Goal: Task Accomplishment & Management: Use online tool/utility

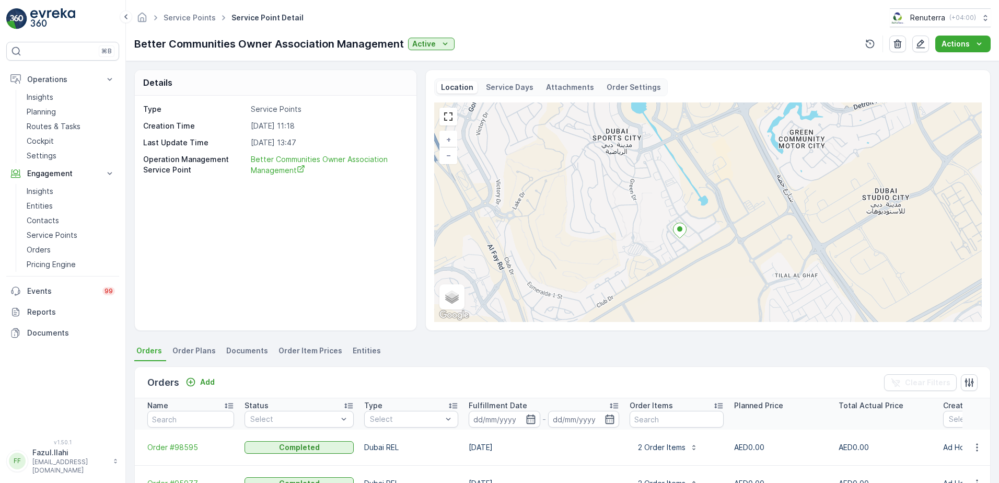
click at [226, 428] on th "Name" at bounding box center [187, 413] width 104 height 31
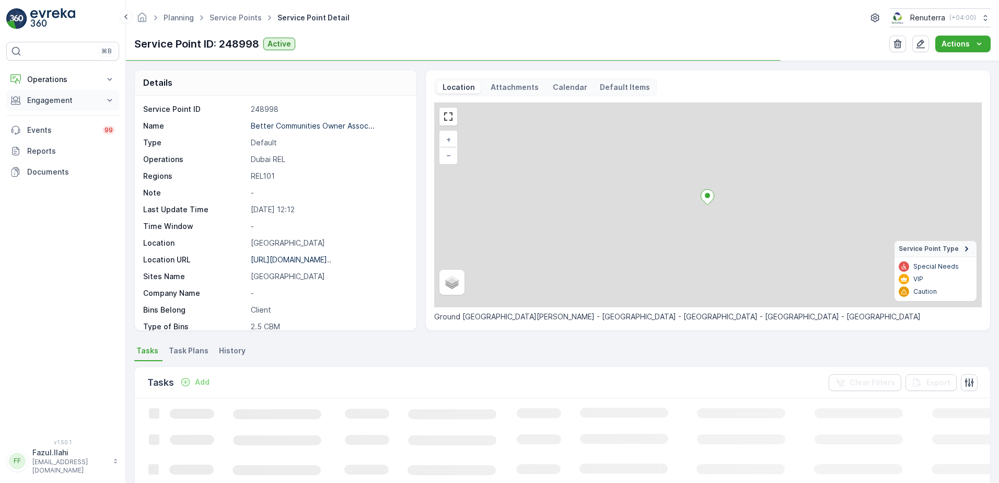
click at [82, 99] on p "Engagement" at bounding box center [62, 100] width 71 height 10
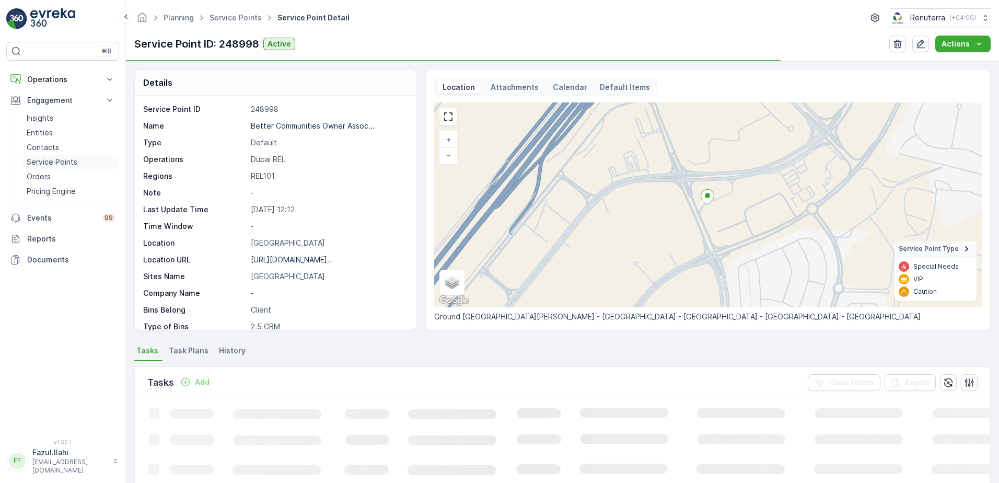
click at [61, 159] on p "Service Points" at bounding box center [52, 162] width 51 height 10
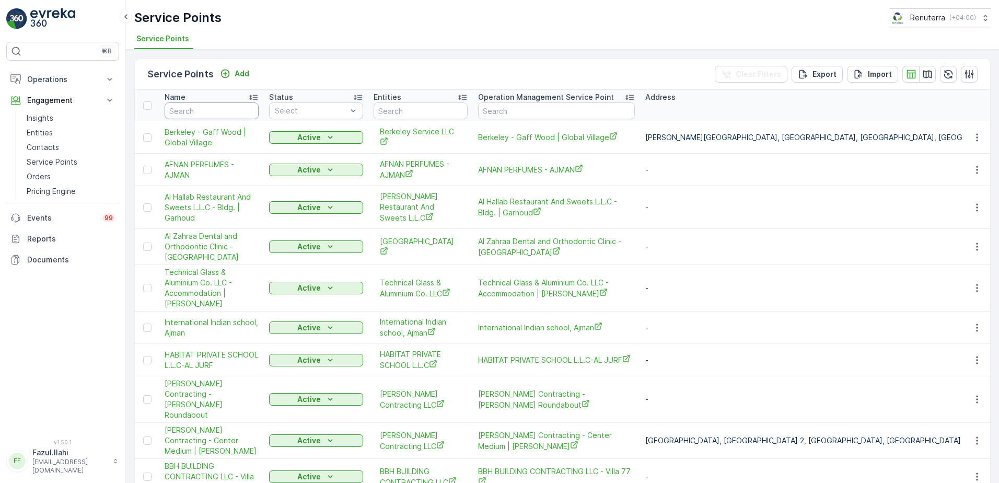
click at [228, 116] on input "text" at bounding box center [212, 110] width 94 height 17
click at [227, 113] on input "text" at bounding box center [212, 110] width 94 height 17
type input "Bin"
click at [197, 112] on input "Bin" at bounding box center [212, 110] width 94 height 17
type input "Bin"
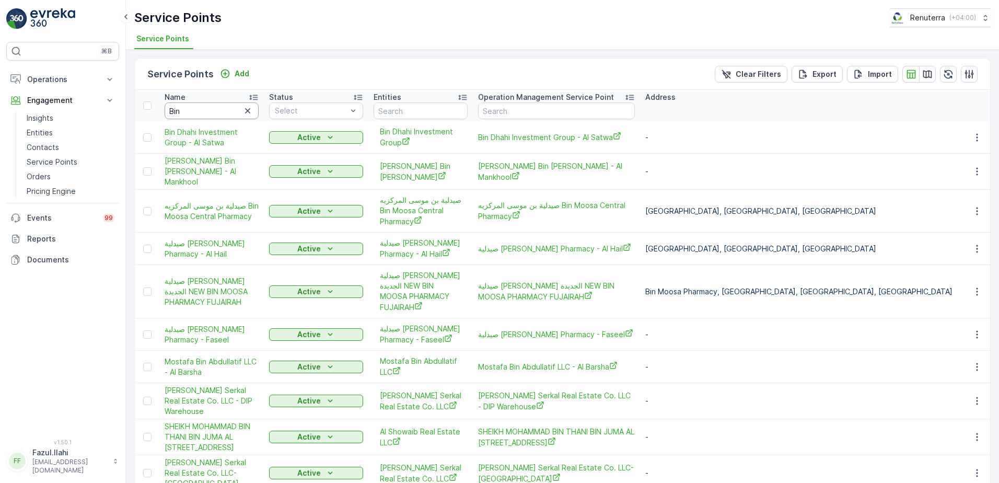
click at [197, 112] on input "Bin" at bounding box center [212, 110] width 94 height 17
type input "Dh"
click at [197, 112] on input "Dh" at bounding box center [212, 110] width 94 height 17
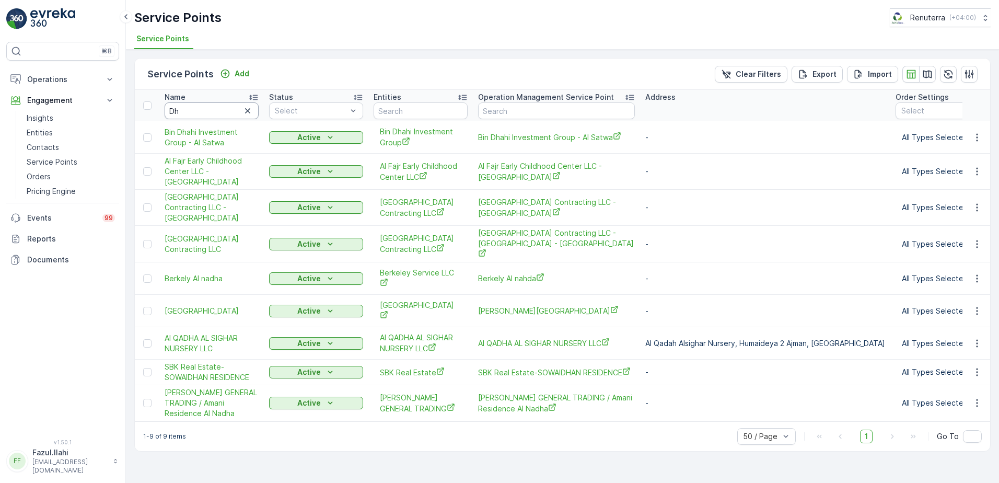
click at [197, 112] on input "Dh" at bounding box center [212, 110] width 94 height 17
type input "Dhkha"
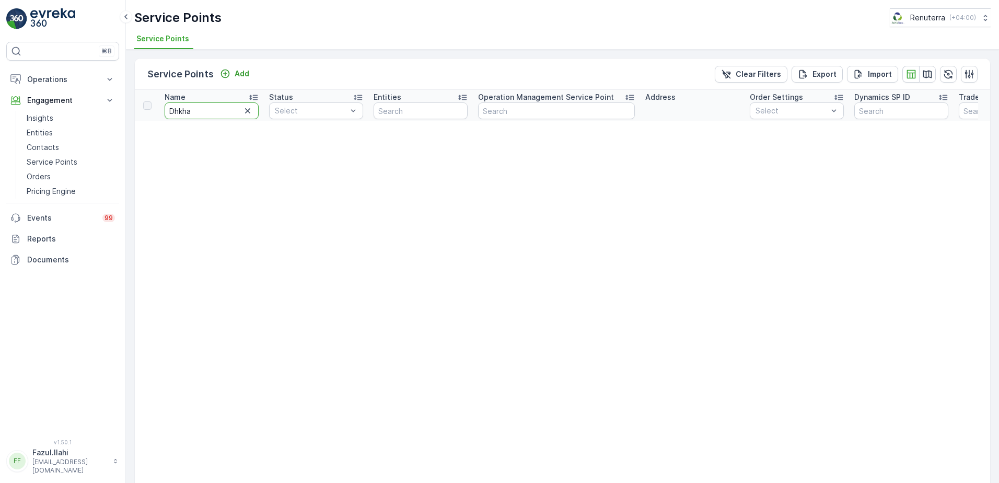
click at [179, 113] on input "Dhkha" at bounding box center [212, 110] width 94 height 17
type input "Dhakha"
click at [194, 113] on input "Dhakha" at bounding box center [212, 110] width 94 height 17
type input "D"
click at [194, 113] on input "D" at bounding box center [212, 110] width 94 height 17
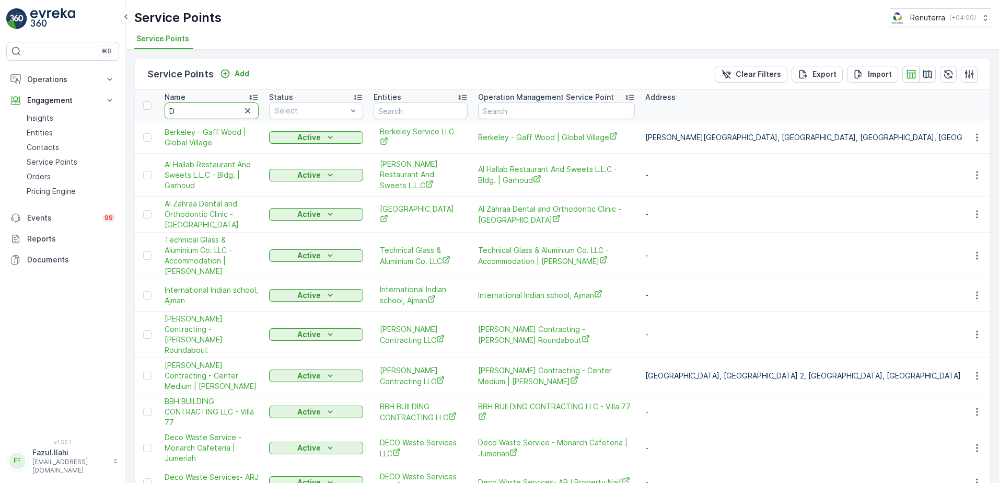
click at [194, 113] on input "D" at bounding box center [212, 110] width 94 height 17
type input "Dha"
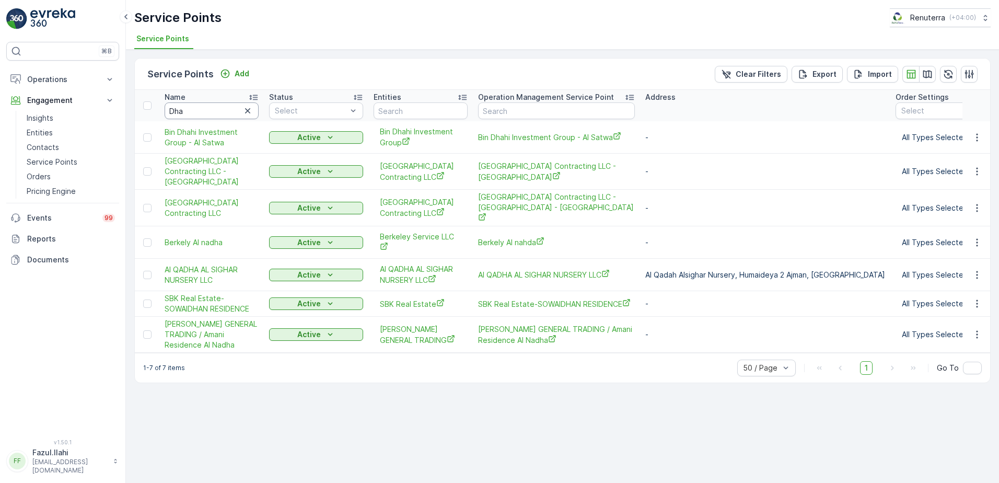
click at [185, 113] on input "Dha" at bounding box center [212, 110] width 94 height 17
type input "Bin"
click at [185, 113] on input "Bin" at bounding box center [212, 110] width 94 height 17
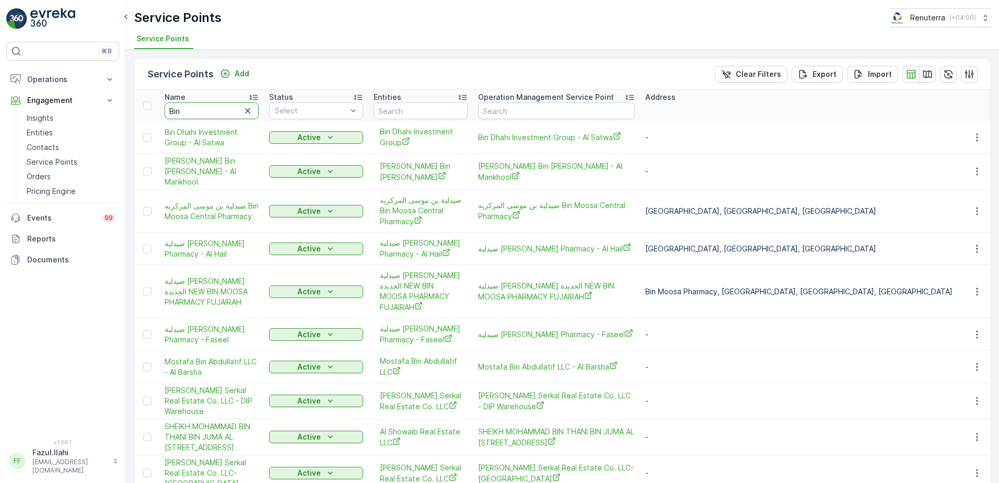
click at [185, 113] on input "Bin" at bounding box center [212, 110] width 94 height 17
type input "Bin D"
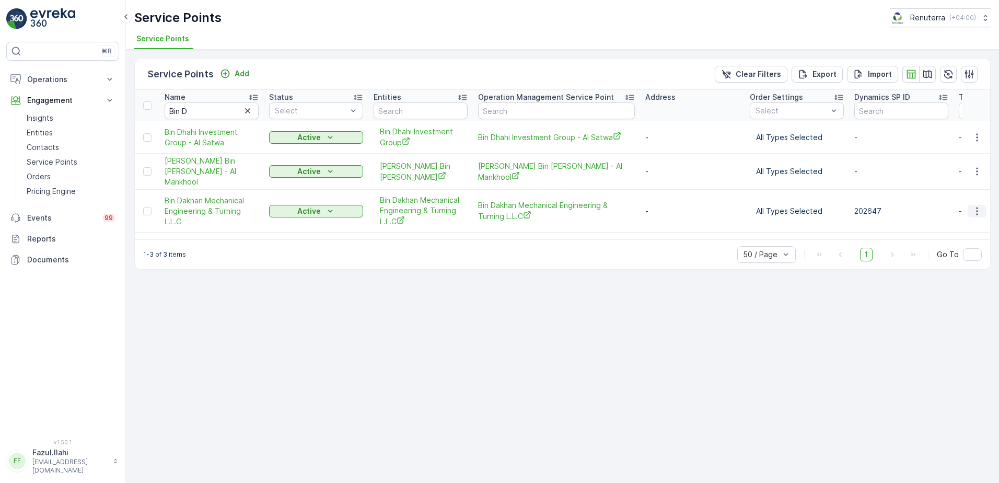
click at [978, 206] on icon "button" at bounding box center [976, 211] width 10 height 10
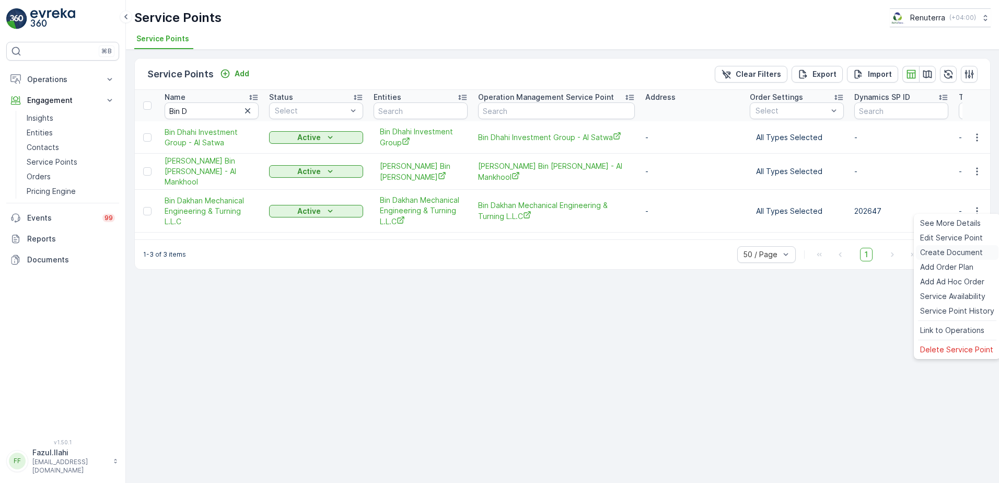
click at [939, 251] on span "Create Document" at bounding box center [951, 252] width 63 height 10
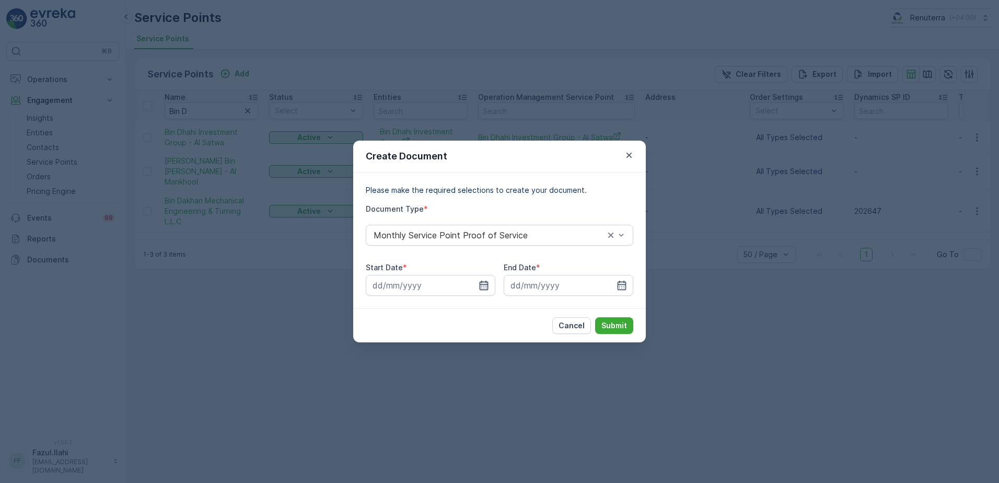
click at [485, 283] on icon "button" at bounding box center [483, 285] width 10 height 10
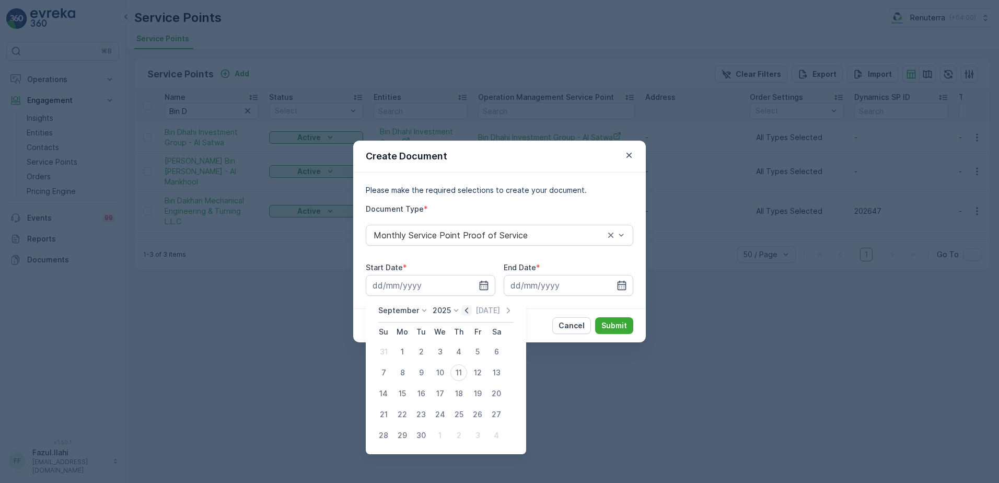
click at [462, 309] on icon "button" at bounding box center [466, 310] width 10 height 10
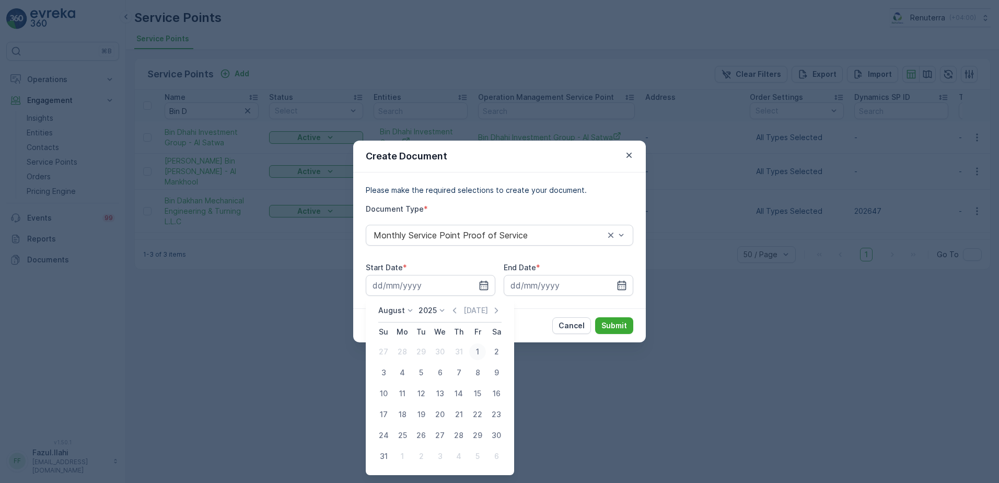
click at [477, 350] on div "1" at bounding box center [477, 351] width 17 height 17
type input "01.08.2025"
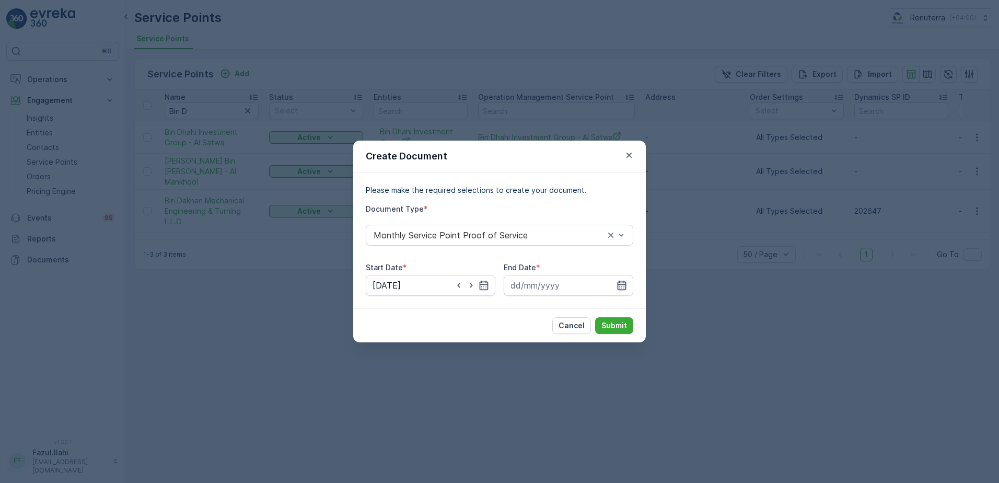
click at [620, 287] on icon "button" at bounding box center [621, 285] width 10 height 10
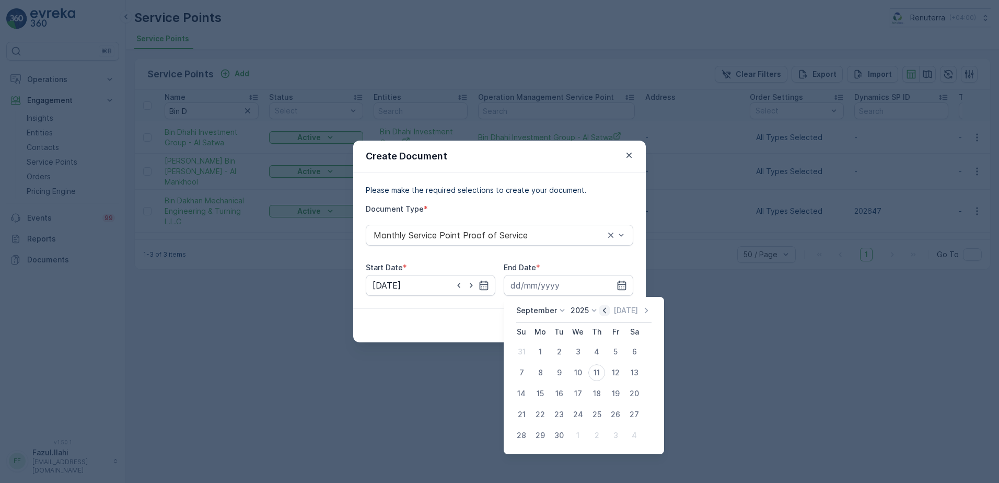
click at [602, 306] on icon "button" at bounding box center [604, 310] width 10 height 10
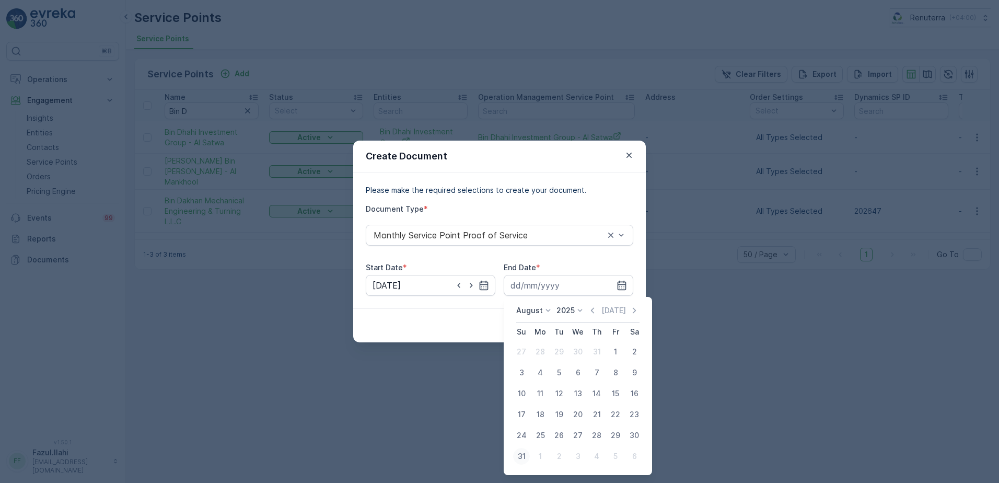
click at [521, 453] on div "31" at bounding box center [521, 456] width 17 height 17
type input "31.08.2025"
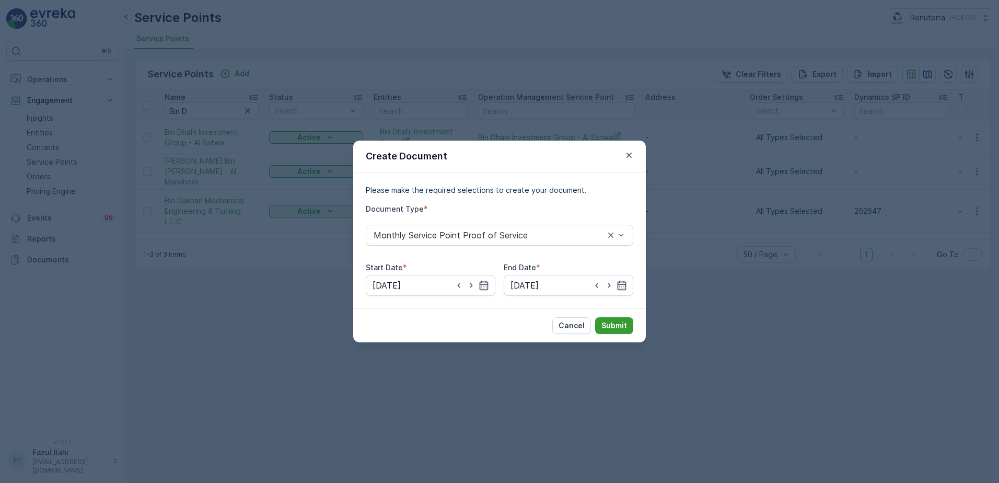
click at [620, 324] on p "Submit" at bounding box center [614, 325] width 26 height 10
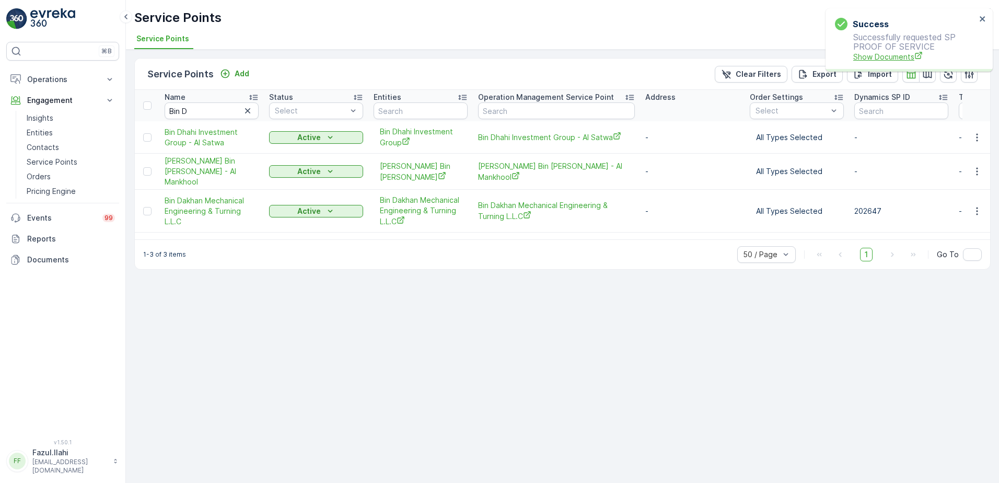
click at [893, 51] on span "Show Documents" at bounding box center [914, 56] width 123 height 11
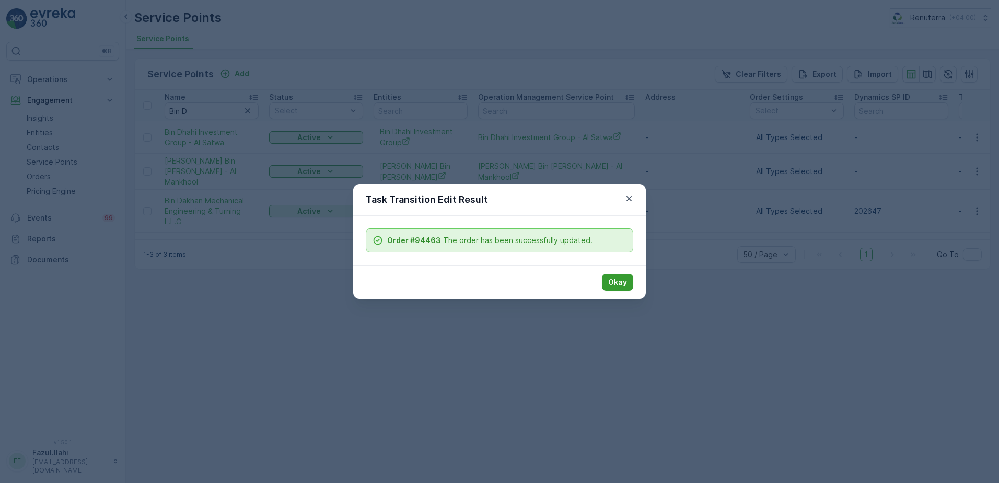
click at [605, 284] on button "Okay" at bounding box center [617, 282] width 31 height 17
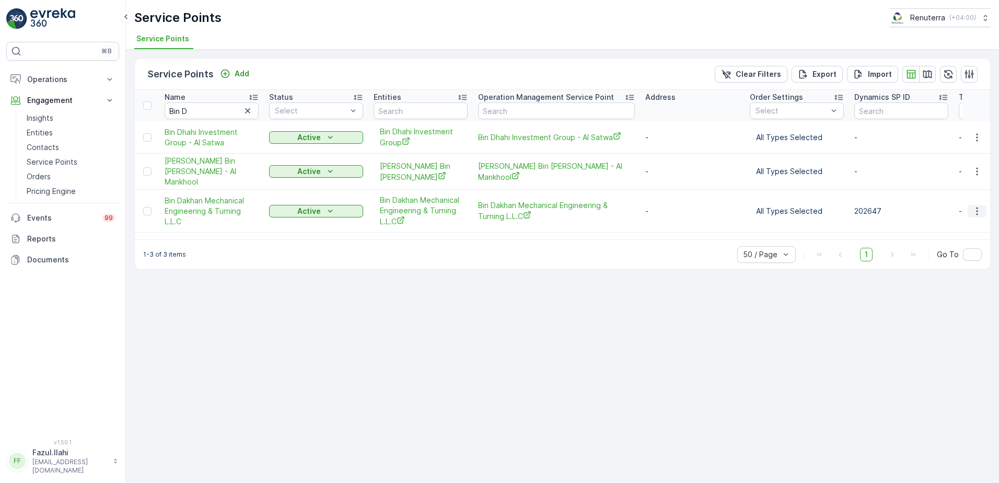
click at [981, 206] on icon "button" at bounding box center [976, 211] width 10 height 10
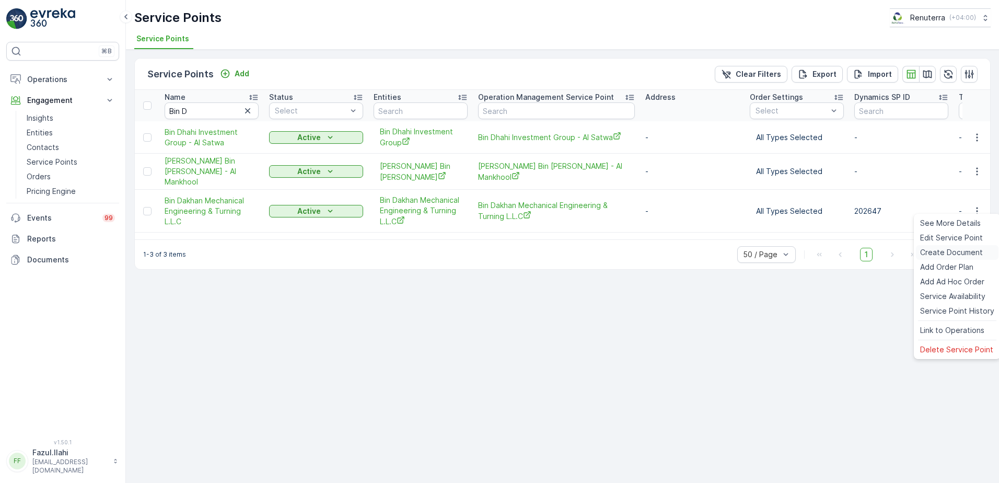
click at [939, 252] on span "Create Document" at bounding box center [951, 252] width 63 height 10
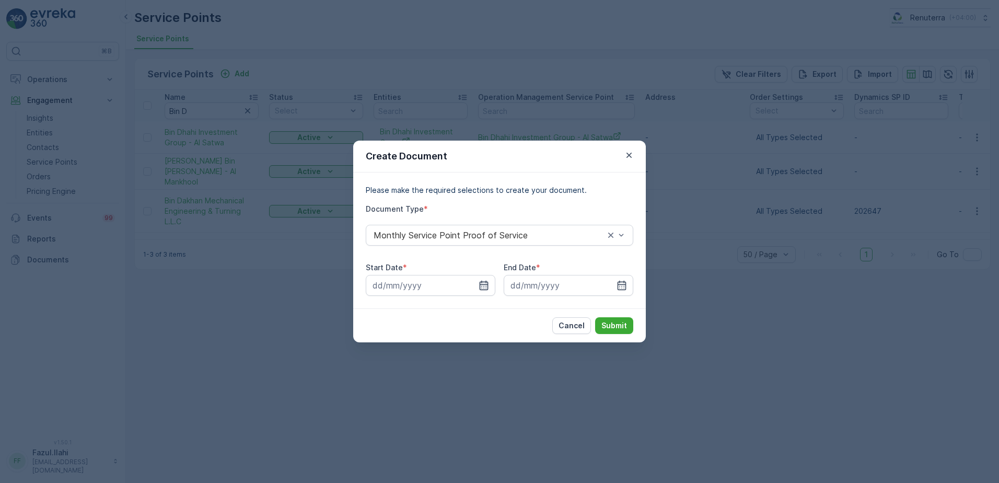
click at [481, 285] on icon "button" at bounding box center [483, 285] width 10 height 10
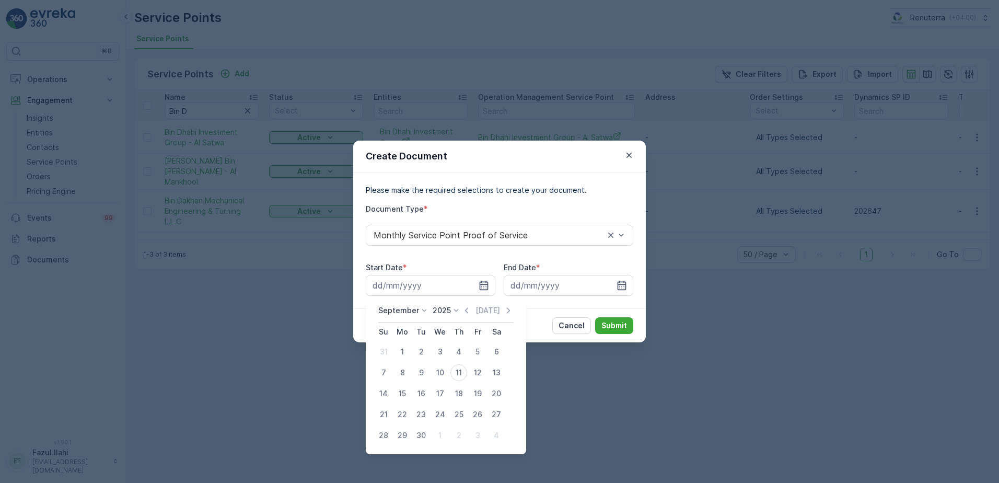
click at [463, 315] on div "September 2025 Today" at bounding box center [445, 313] width 135 height 17
click at [464, 314] on icon "button" at bounding box center [466, 310] width 10 height 10
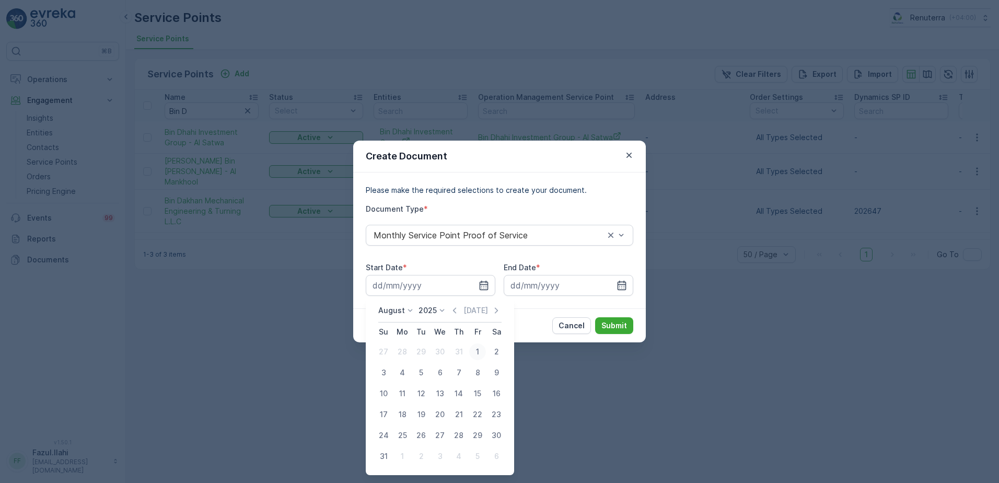
click at [476, 346] on div "1" at bounding box center [477, 351] width 17 height 17
type input "01.08.2025"
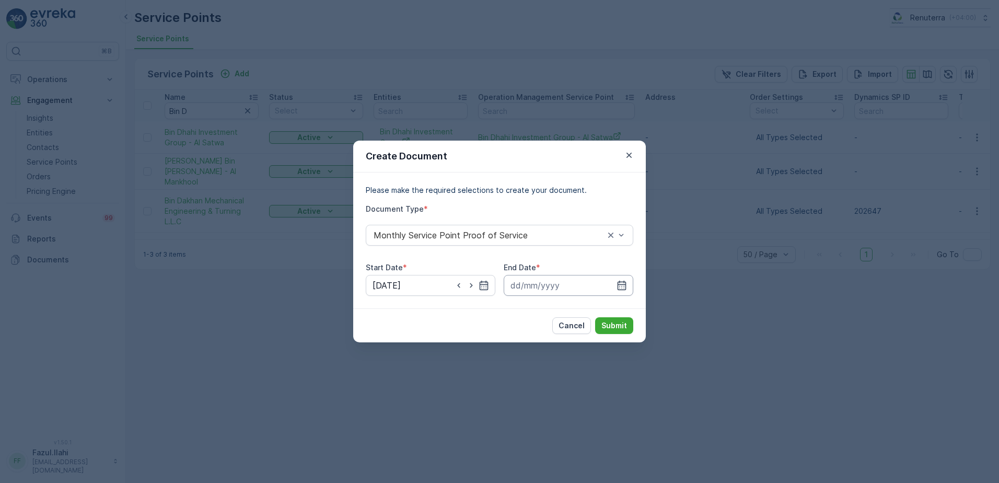
drag, startPoint x: 627, startPoint y: 283, endPoint x: 633, endPoint y: 279, distance: 6.8
click at [631, 279] on input at bounding box center [569, 285] width 130 height 21
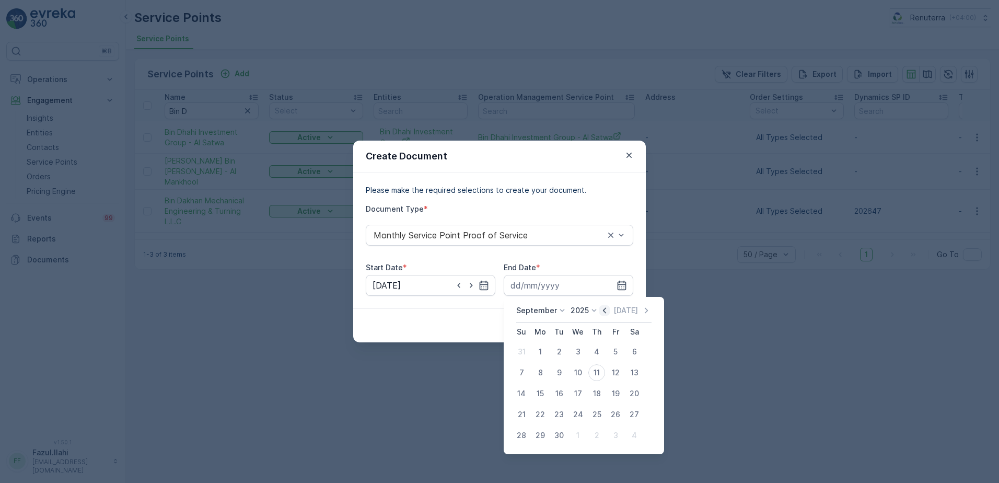
click at [603, 310] on icon "button" at bounding box center [604, 310] width 10 height 10
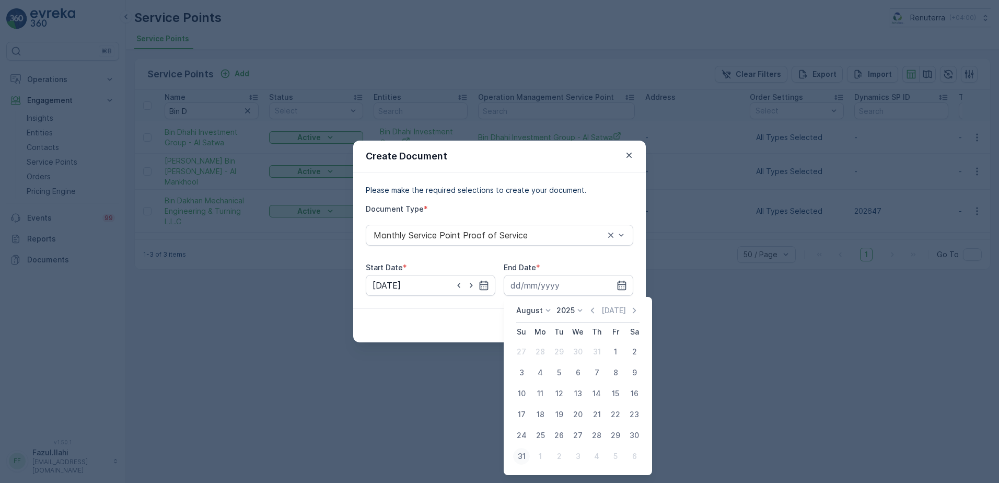
click at [524, 457] on div "31" at bounding box center [521, 456] width 17 height 17
type input "31.08.2025"
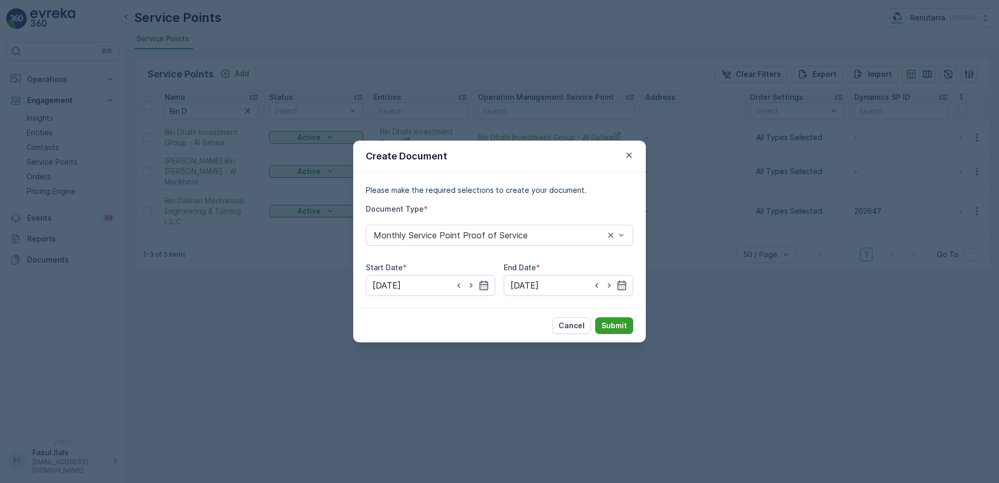
click at [627, 324] on button "Submit" at bounding box center [614, 325] width 38 height 17
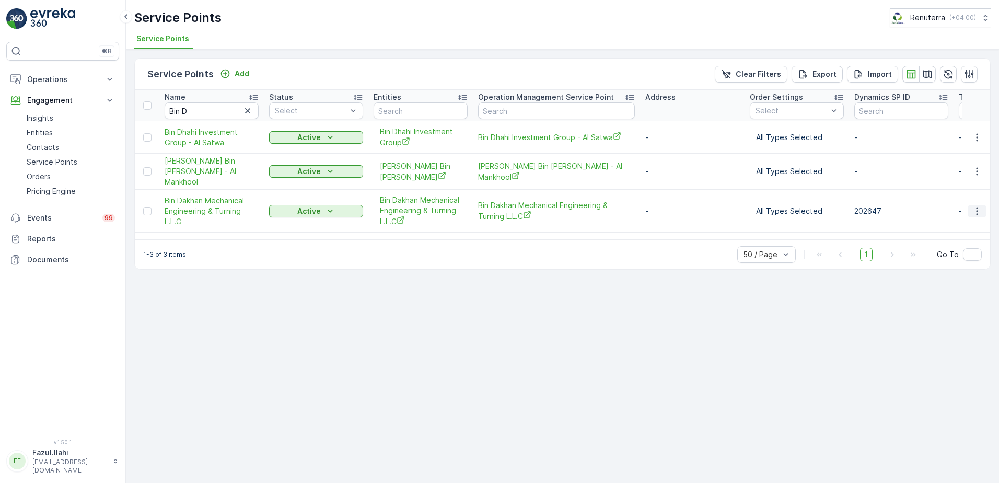
click at [976, 206] on icon "button" at bounding box center [976, 211] width 10 height 10
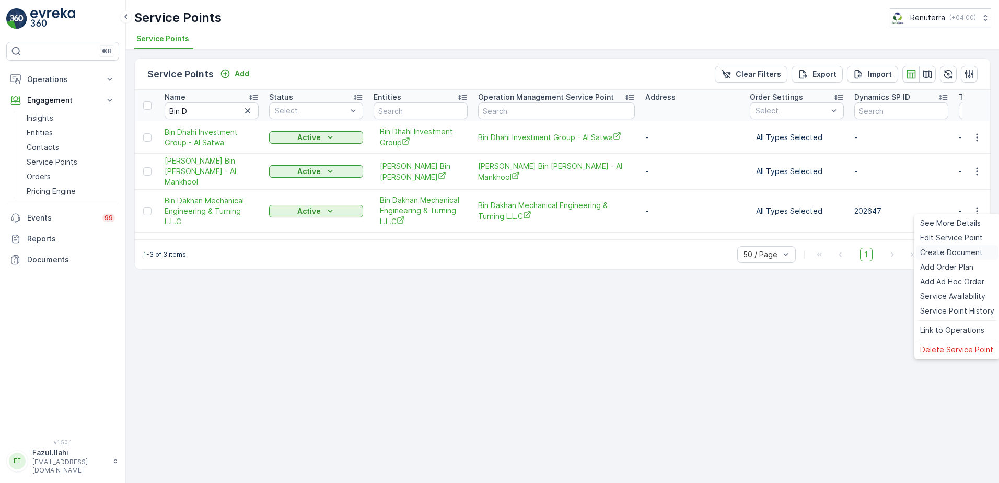
click at [932, 251] on span "Create Document" at bounding box center [951, 252] width 63 height 10
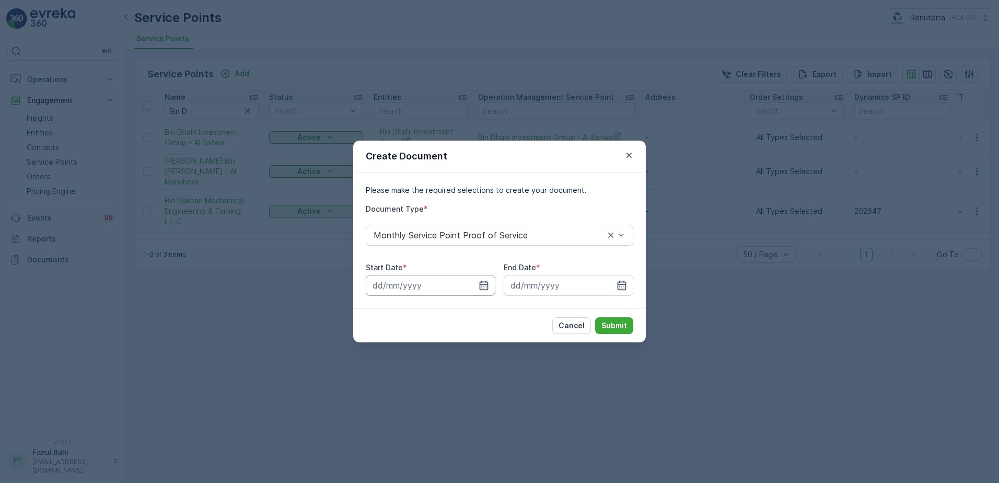
click at [474, 288] on input at bounding box center [431, 285] width 130 height 21
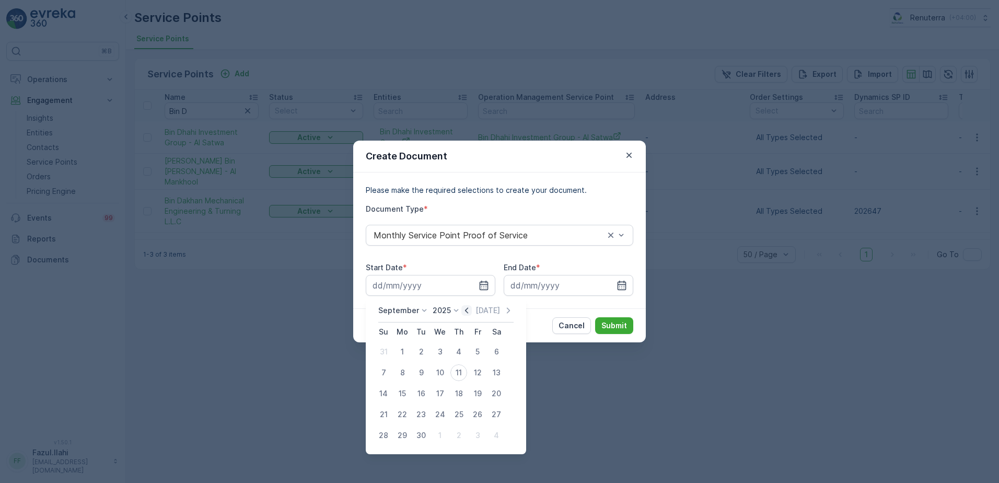
click at [463, 314] on icon "button" at bounding box center [466, 310] width 10 height 10
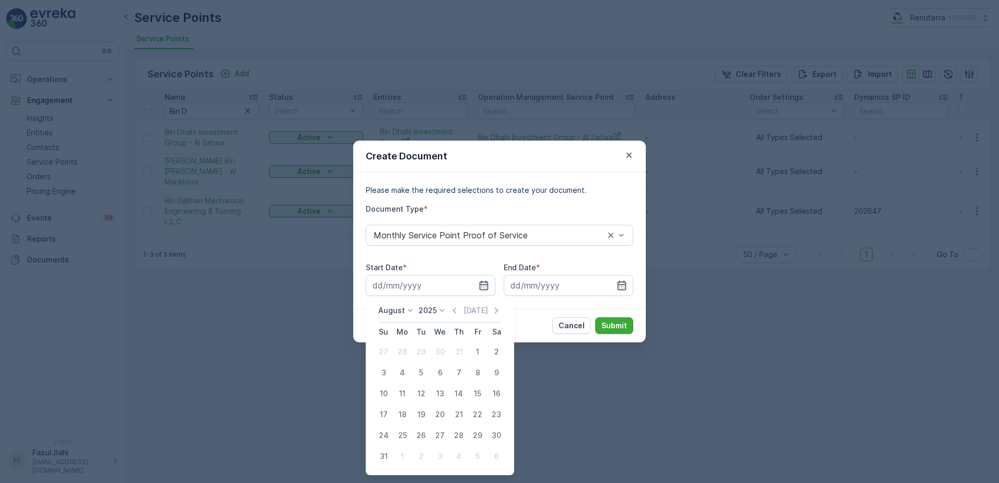
click at [475, 354] on div "1" at bounding box center [477, 351] width 17 height 17
type input "01.08.2025"
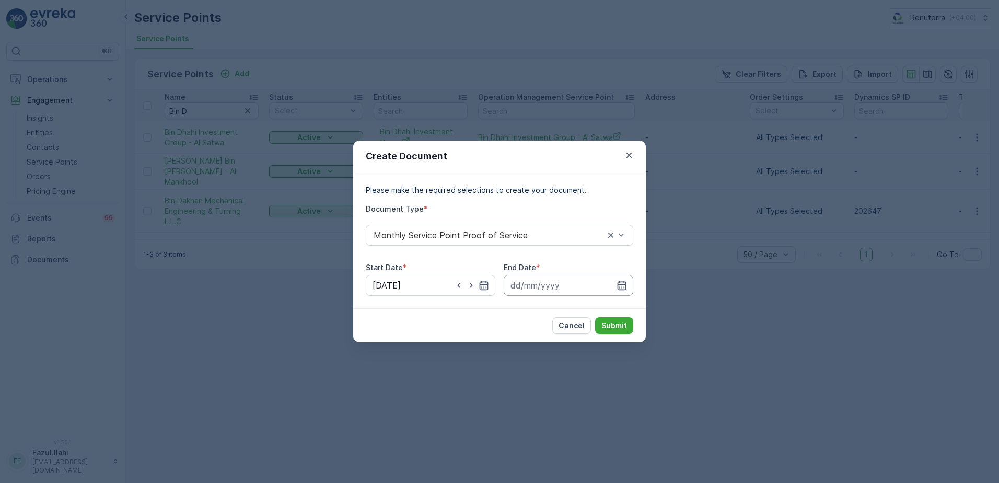
click at [622, 277] on input at bounding box center [569, 285] width 130 height 21
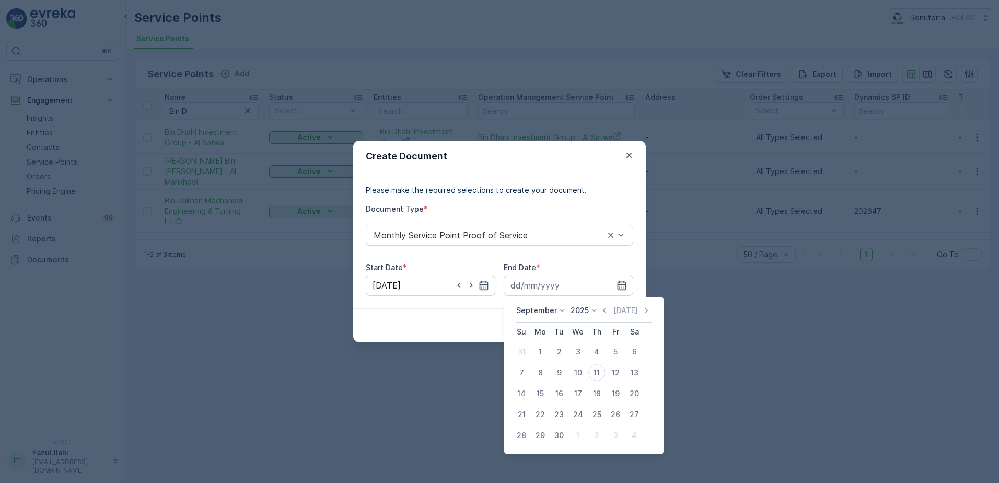
click at [596, 309] on icon at bounding box center [594, 310] width 10 height 10
click at [604, 310] on icon "button" at bounding box center [604, 310] width 10 height 10
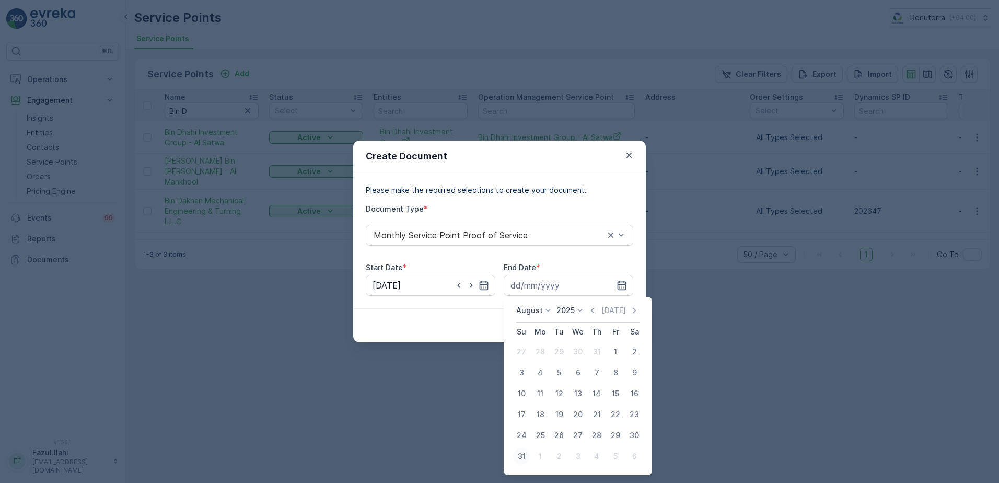
click at [525, 455] on div "31" at bounding box center [521, 456] width 17 height 17
type input "31.08.2025"
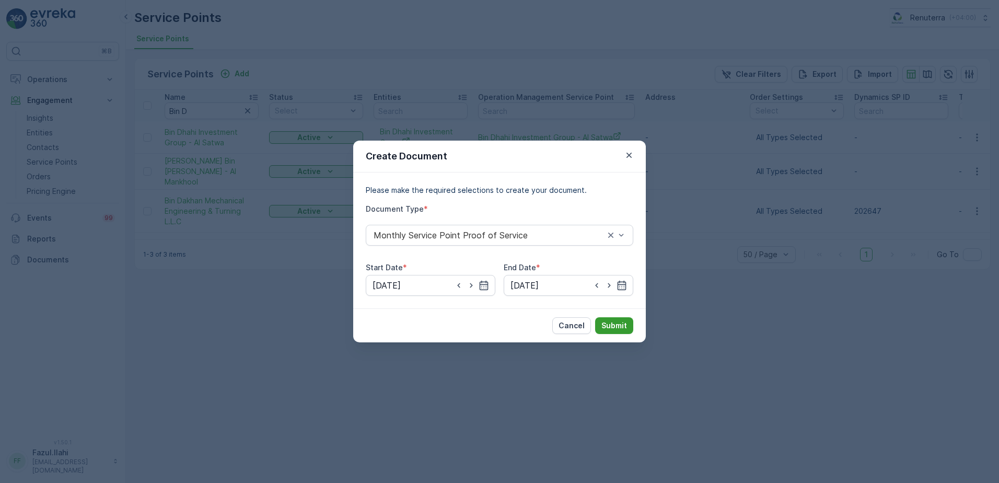
click at [614, 324] on p "Submit" at bounding box center [614, 325] width 26 height 10
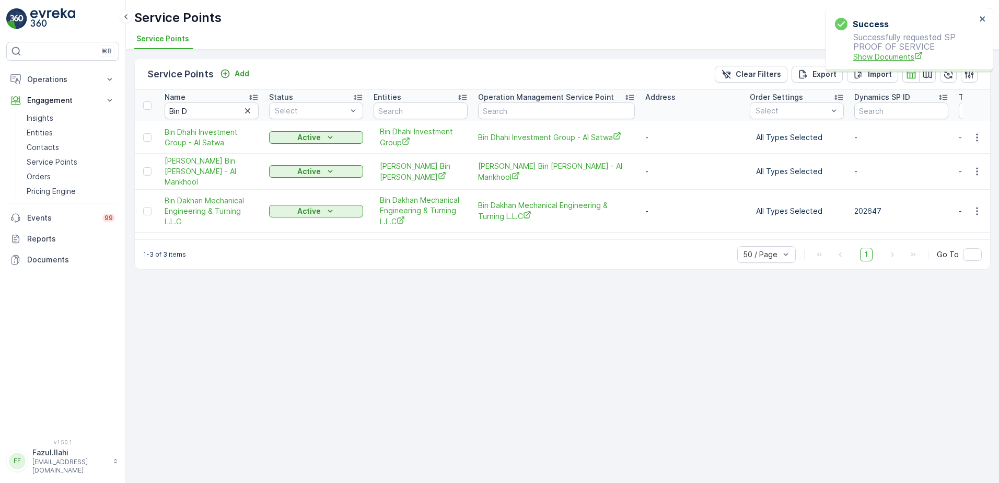
click at [892, 53] on span "Show Documents" at bounding box center [914, 56] width 123 height 11
click at [219, 113] on input "Bin D" at bounding box center [212, 110] width 94 height 17
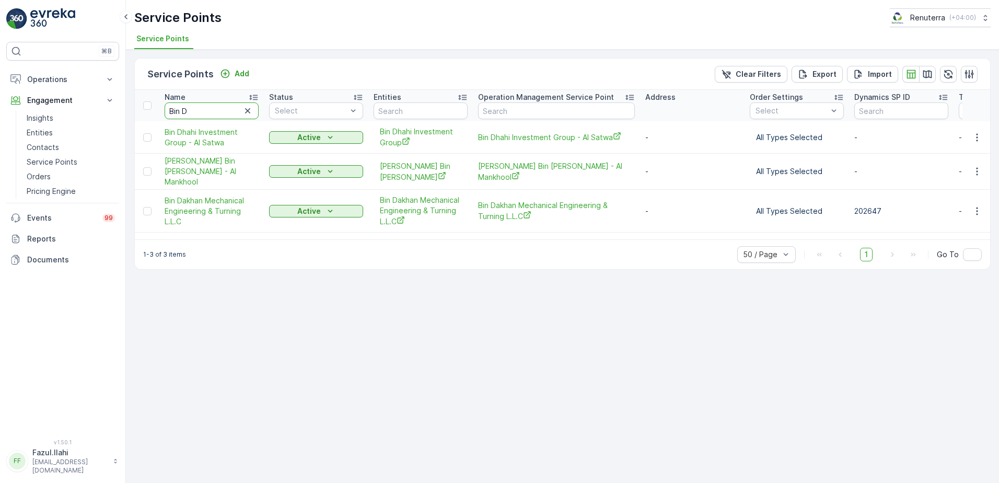
click at [219, 113] on input "Bin D" at bounding box center [212, 110] width 94 height 17
type input "bon"
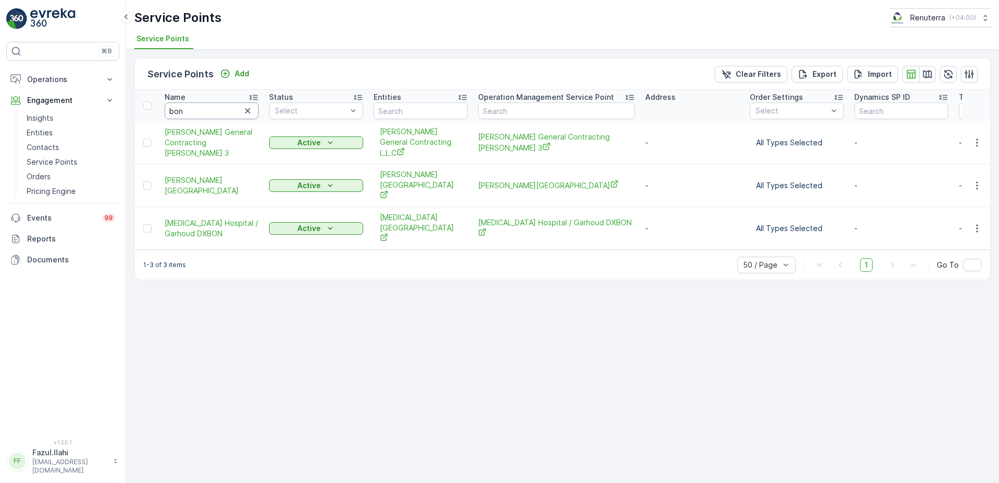
click at [216, 113] on input "bon" at bounding box center [212, 110] width 94 height 17
click at [977, 146] on icon "button" at bounding box center [977, 142] width 2 height 8
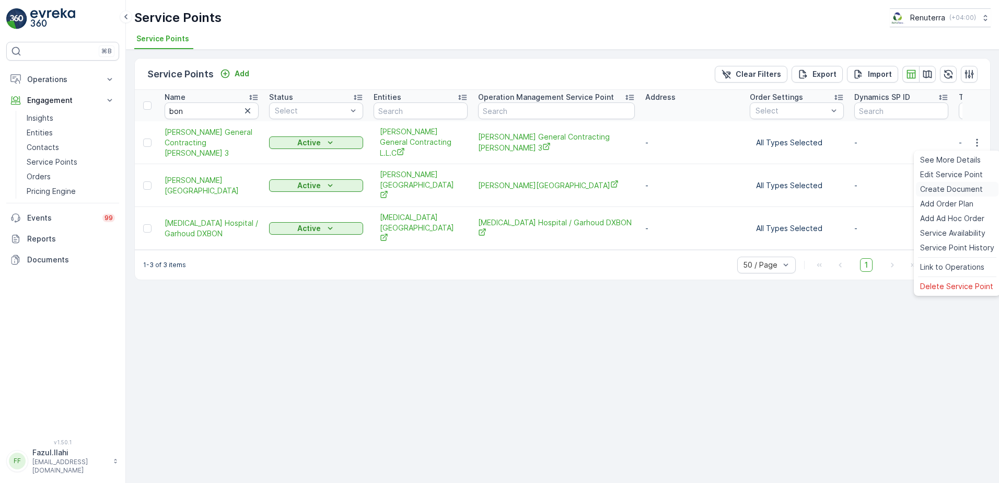
click at [950, 191] on span "Create Document" at bounding box center [951, 189] width 63 height 10
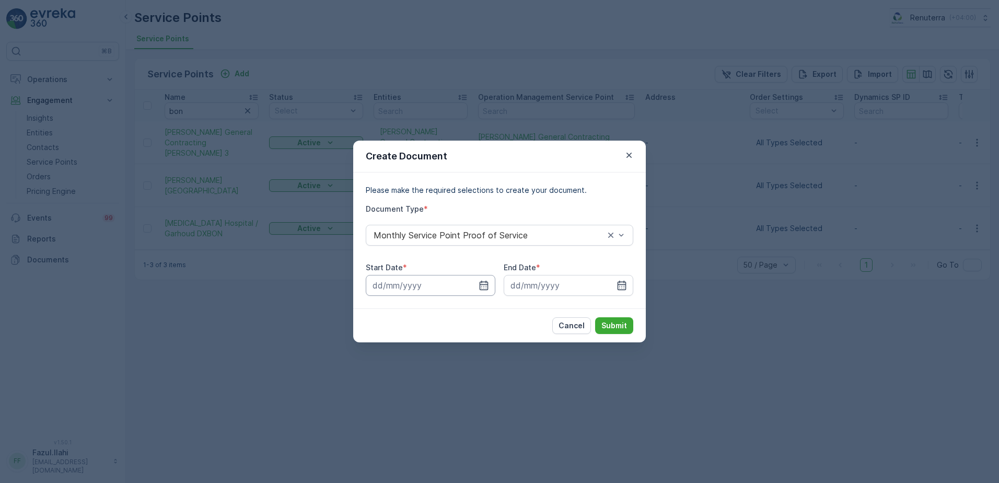
click at [486, 295] on input at bounding box center [431, 285] width 130 height 21
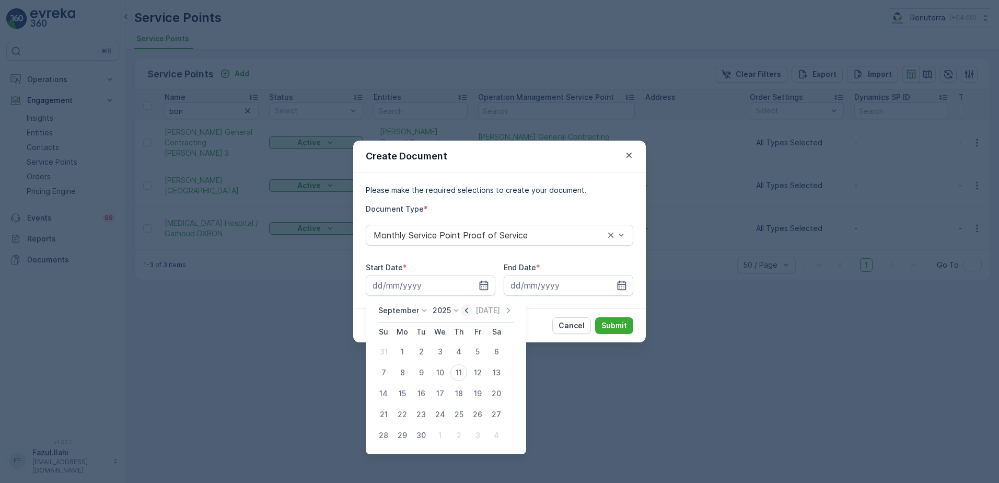
click at [468, 312] on icon "button" at bounding box center [466, 310] width 10 height 10
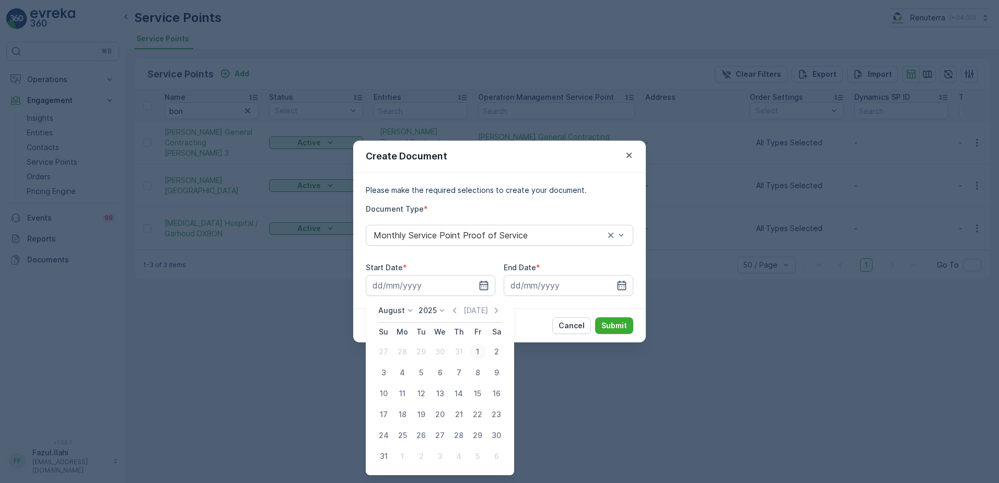
click at [475, 352] on div "1" at bounding box center [477, 351] width 17 height 17
type input "01.08.2025"
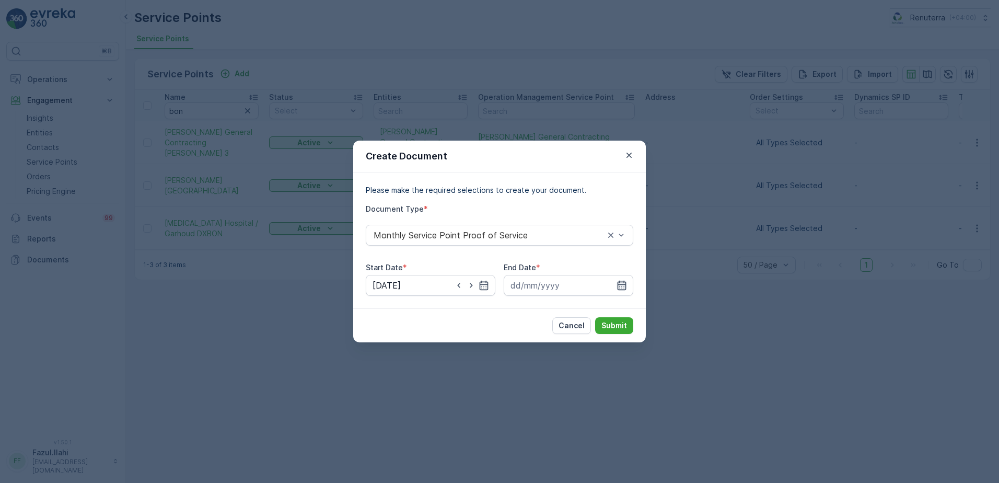
click at [618, 282] on icon "button" at bounding box center [621, 285] width 10 height 10
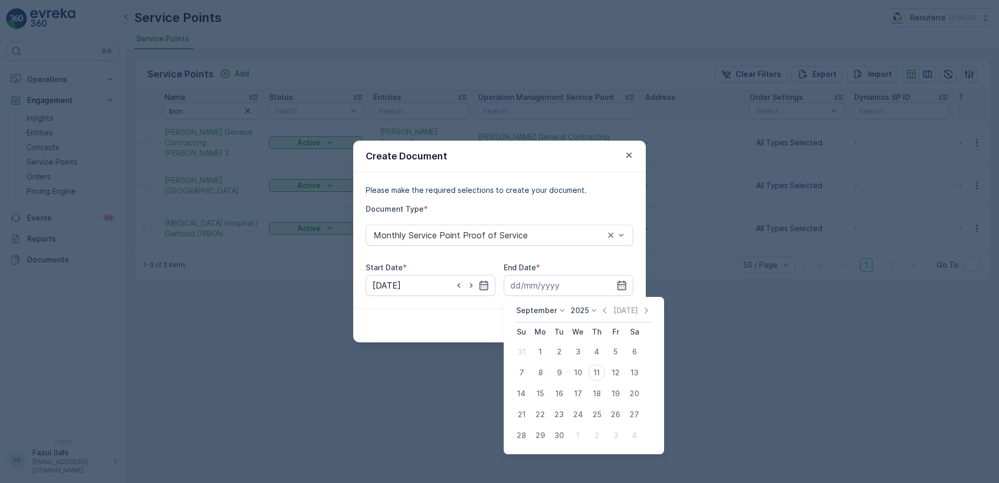
drag, startPoint x: 604, startPoint y: 311, endPoint x: 605, endPoint y: 335, distance: 23.5
click at [605, 311] on icon "button" at bounding box center [604, 310] width 10 height 10
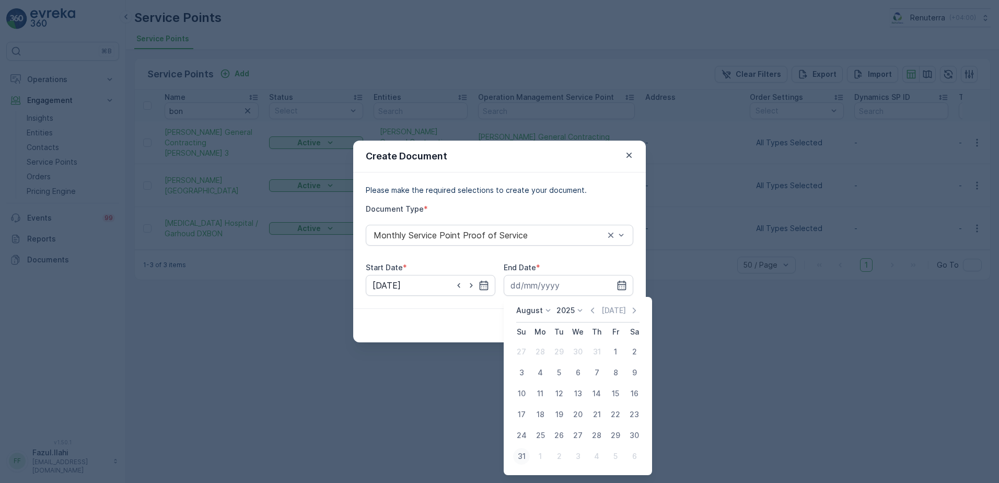
click at [522, 454] on div "31" at bounding box center [521, 456] width 17 height 17
type input "31.08.2025"
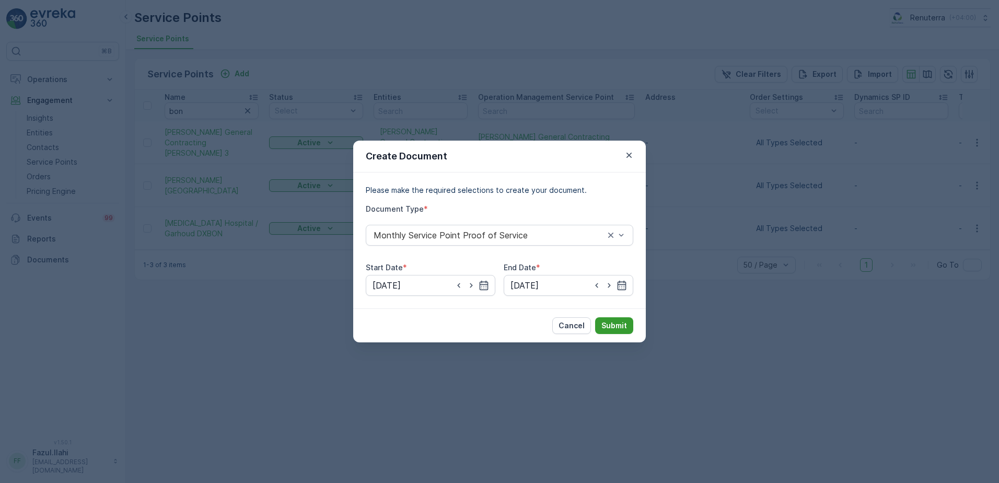
click at [619, 322] on p "Submit" at bounding box center [614, 325] width 26 height 10
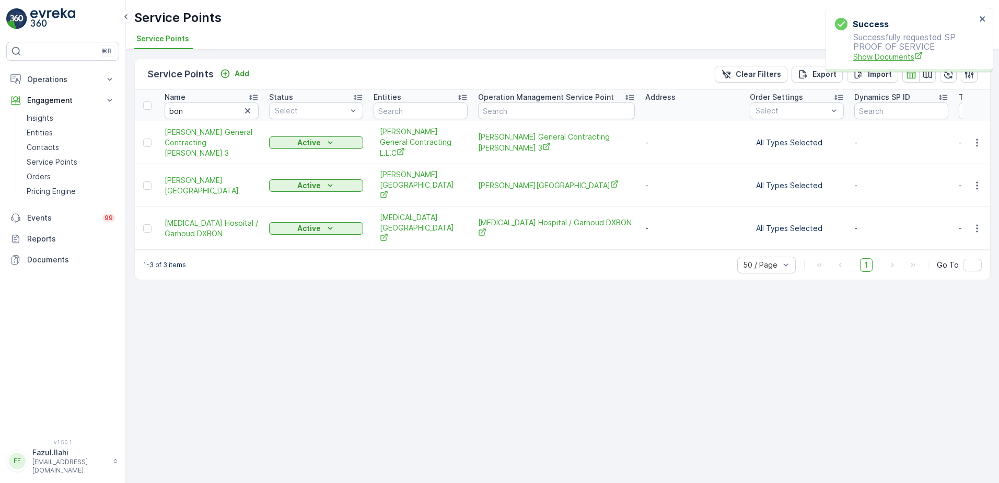
click at [905, 56] on span "Show Documents" at bounding box center [914, 56] width 123 height 11
click at [197, 111] on input "bon" at bounding box center [212, 110] width 94 height 17
click at [212, 115] on input "bon" at bounding box center [212, 110] width 94 height 17
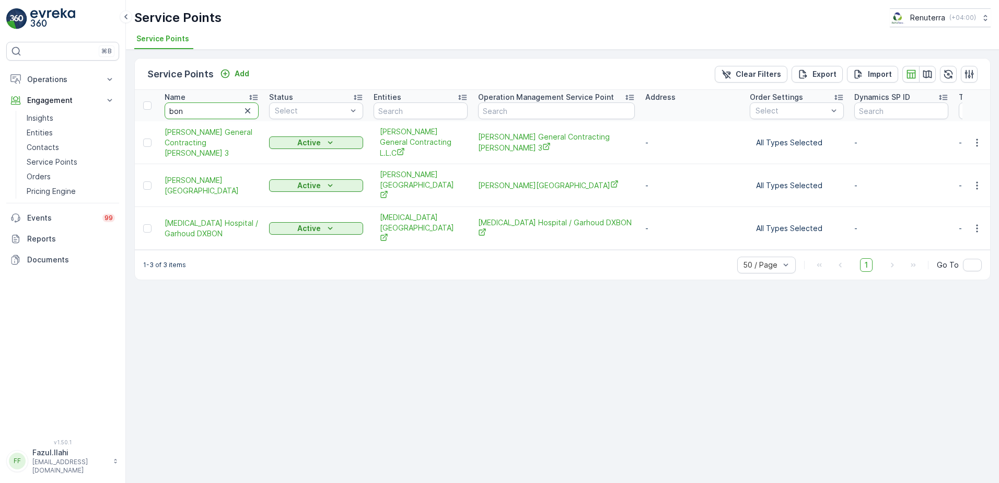
click at [212, 115] on input "bon" at bounding box center [212, 110] width 94 height 17
type input "sh"
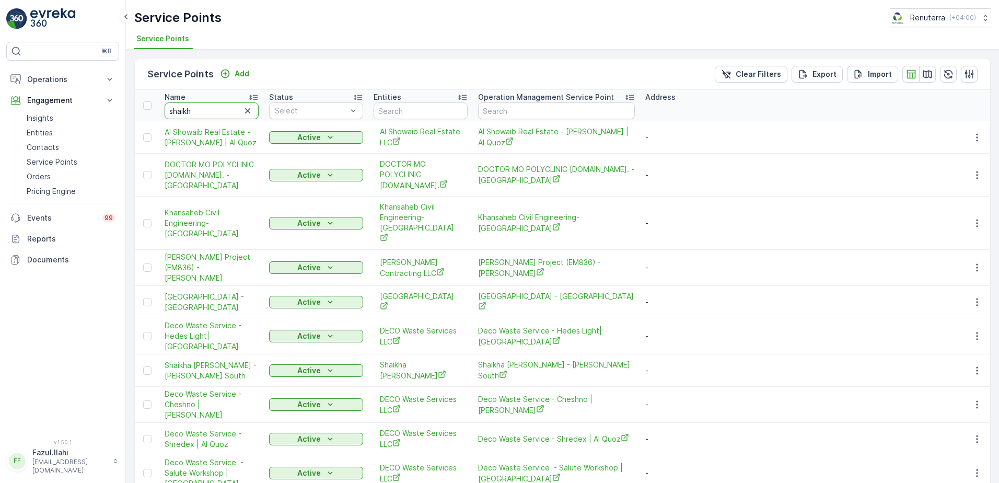
type input "shaikha"
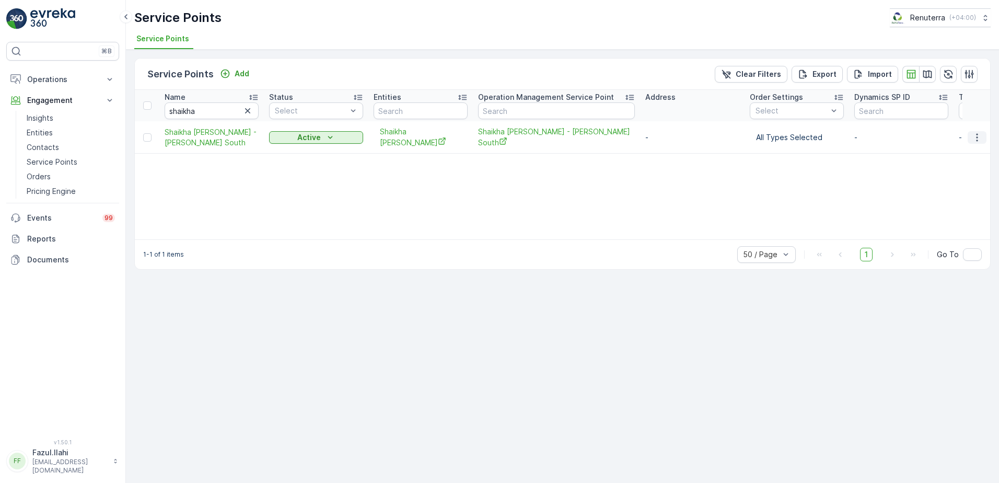
click at [977, 138] on icon "button" at bounding box center [977, 137] width 2 height 8
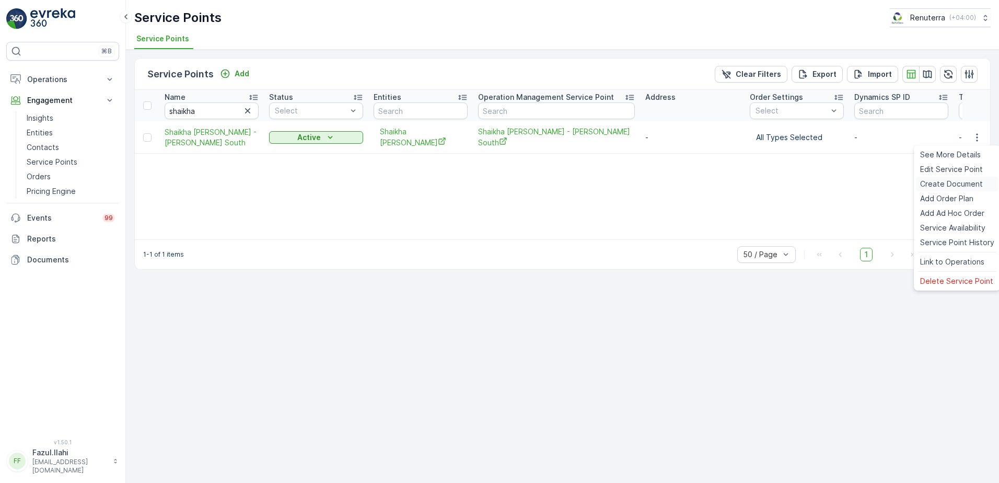
click at [935, 181] on span "Create Document" at bounding box center [951, 184] width 63 height 10
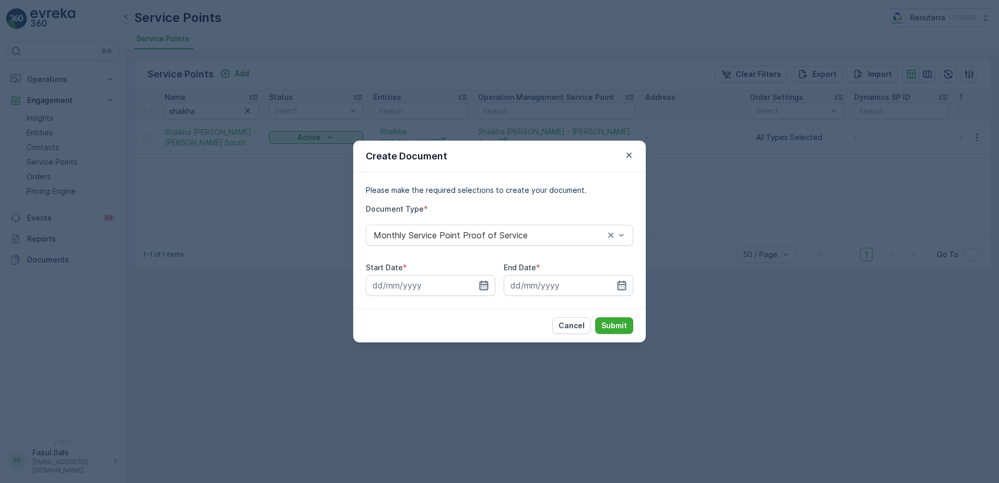
click at [483, 286] on icon "button" at bounding box center [483, 285] width 10 height 10
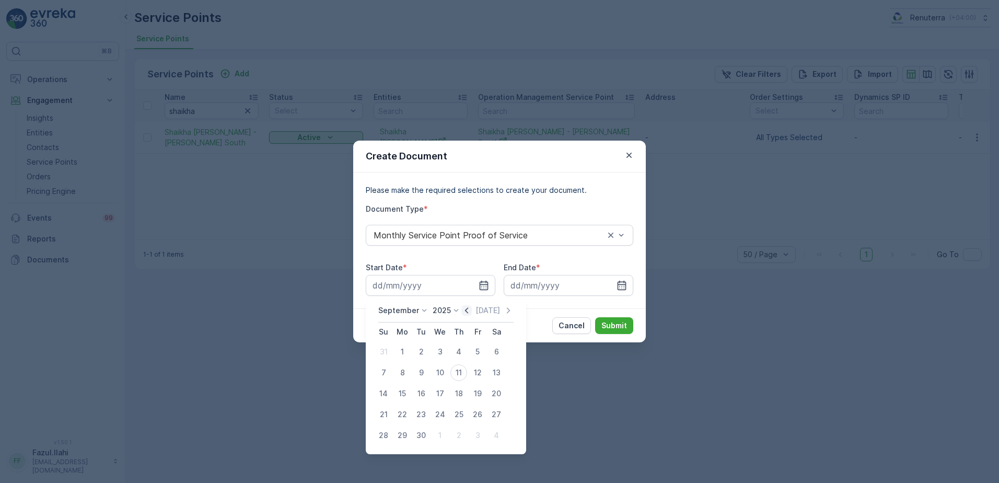
click at [465, 309] on icon "button" at bounding box center [466, 310] width 3 height 6
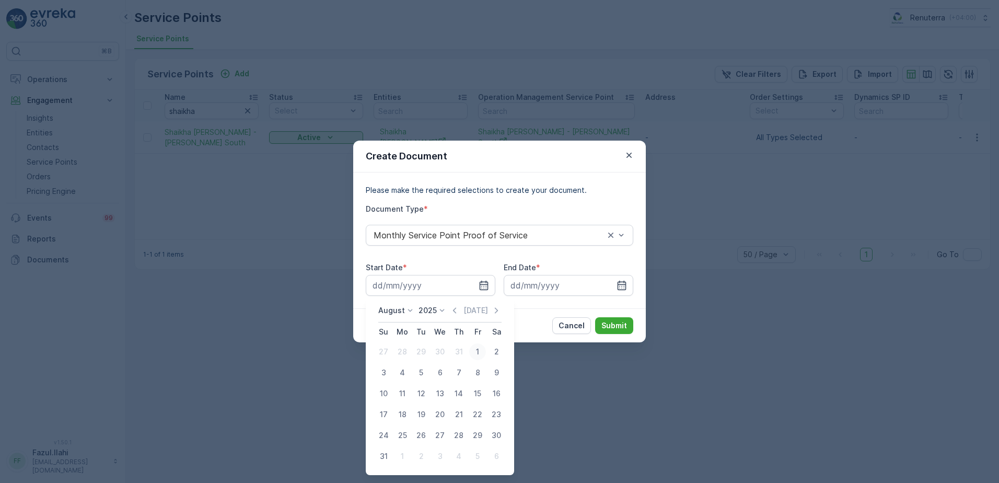
click at [473, 353] on div "1" at bounding box center [477, 351] width 17 height 17
type input "01.08.2025"
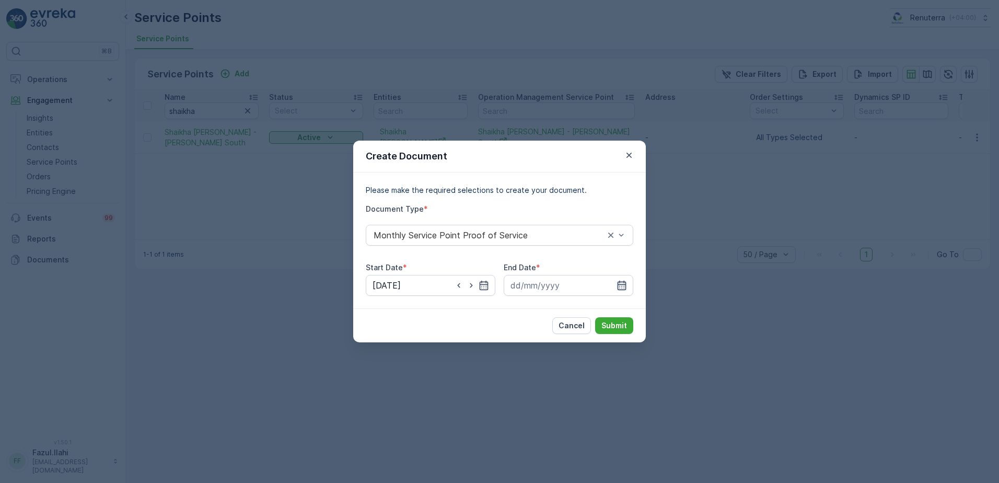
click at [626, 286] on icon "button" at bounding box center [621, 284] width 9 height 9
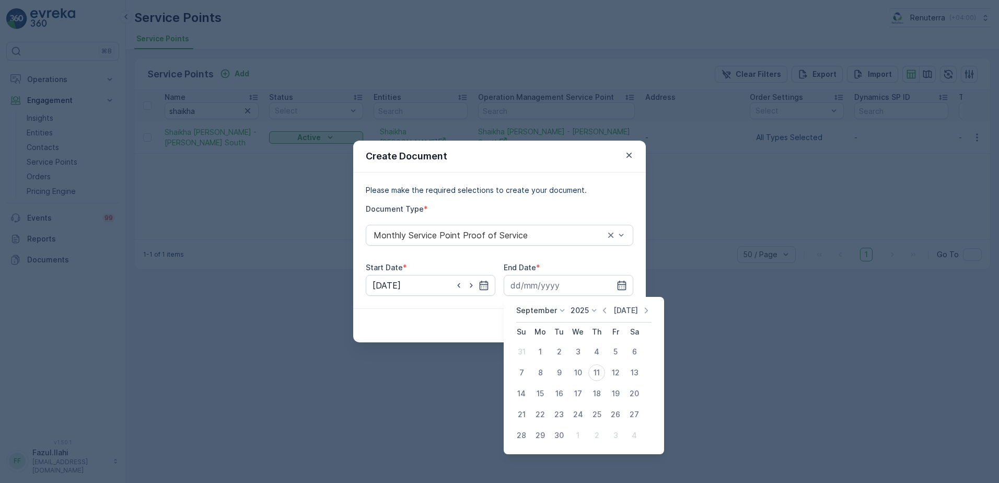
click at [604, 308] on icon "button" at bounding box center [604, 310] width 10 height 10
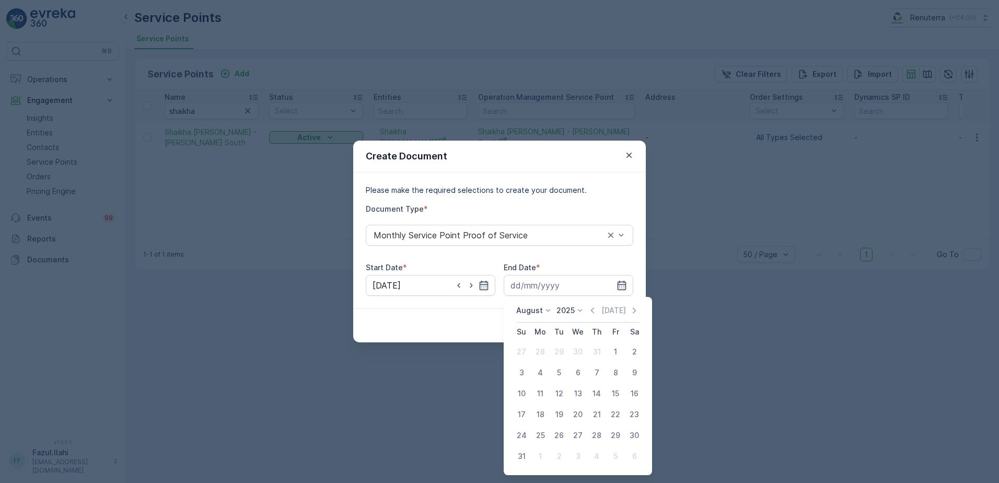
drag, startPoint x: 524, startPoint y: 456, endPoint x: 568, endPoint y: 357, distance: 108.5
click at [524, 456] on div "31" at bounding box center [521, 456] width 17 height 17
type input "31.08.2025"
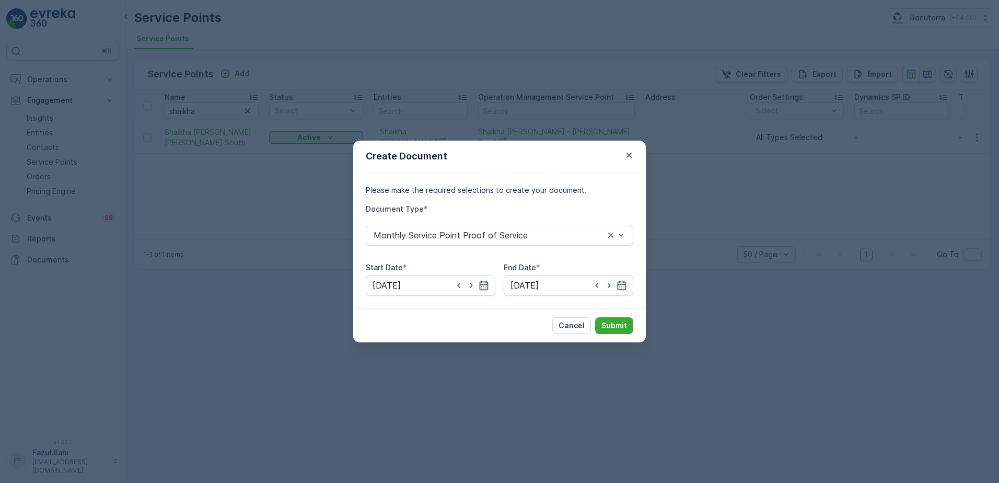
click at [628, 317] on div "Cancel Submit" at bounding box center [499, 325] width 292 height 34
click at [620, 331] on button "Submit" at bounding box center [614, 325] width 38 height 17
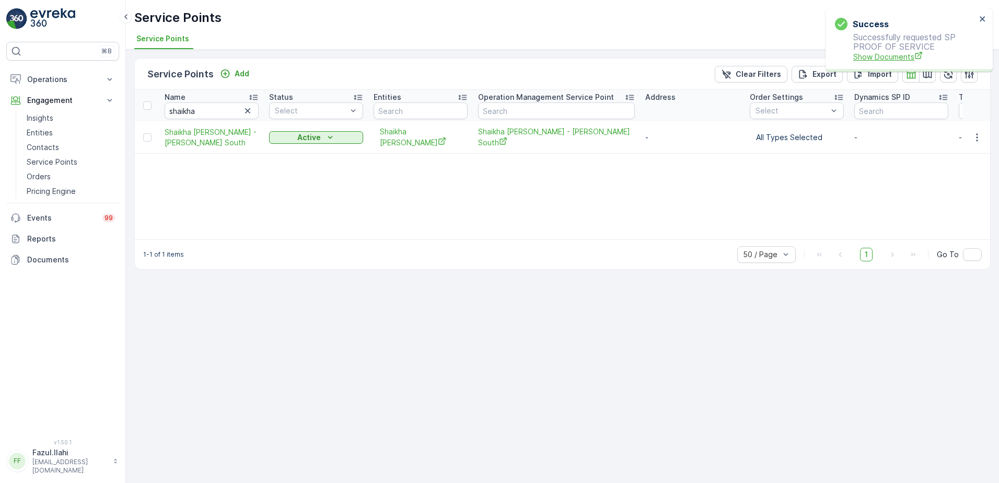
click at [905, 58] on span "Show Documents" at bounding box center [914, 56] width 123 height 11
click at [175, 137] on span "Shaikha [PERSON_NAME] - [PERSON_NAME] South" at bounding box center [212, 137] width 94 height 21
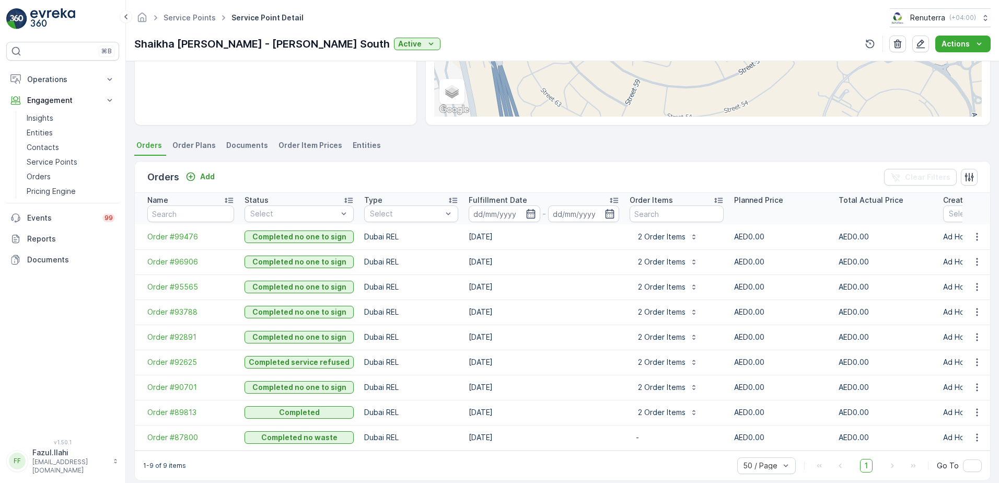
scroll to position [213, 0]
click at [759, 447] on span "50 / Page" at bounding box center [760, 442] width 34 height 8
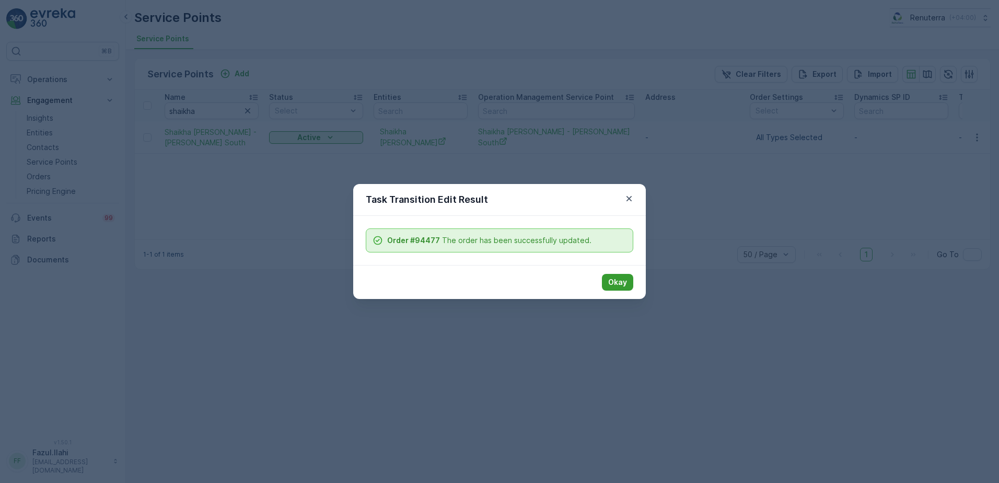
click at [616, 283] on p "Okay" at bounding box center [617, 282] width 19 height 10
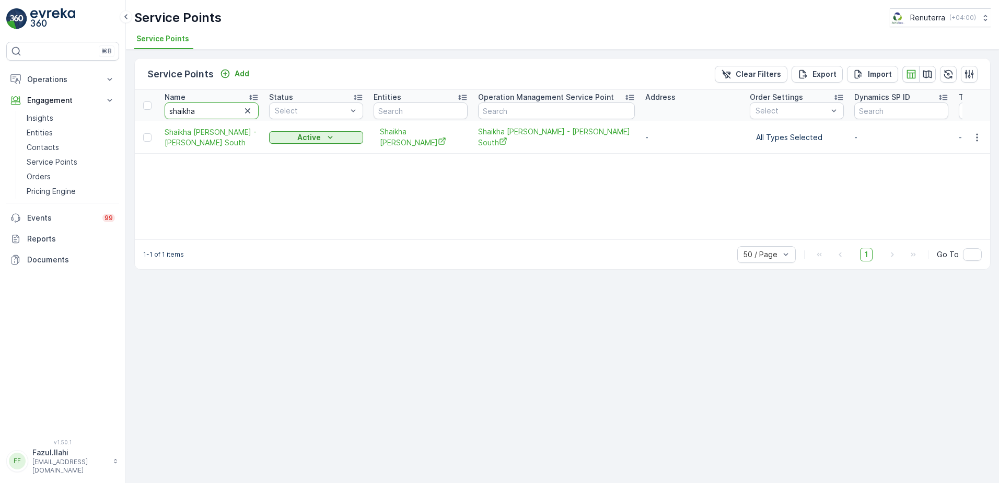
click at [211, 109] on input "shaikha" at bounding box center [212, 110] width 94 height 17
type input "bright"
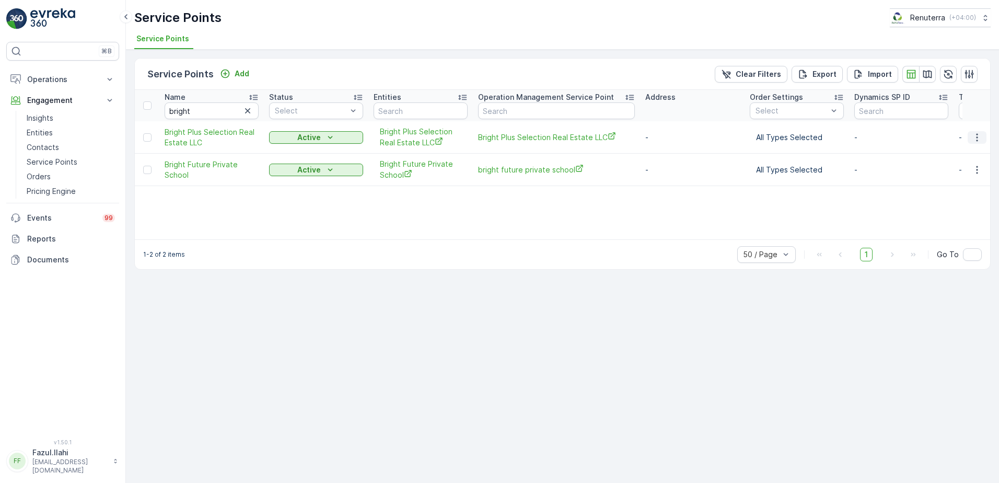
click at [980, 136] on icon "button" at bounding box center [976, 137] width 10 height 10
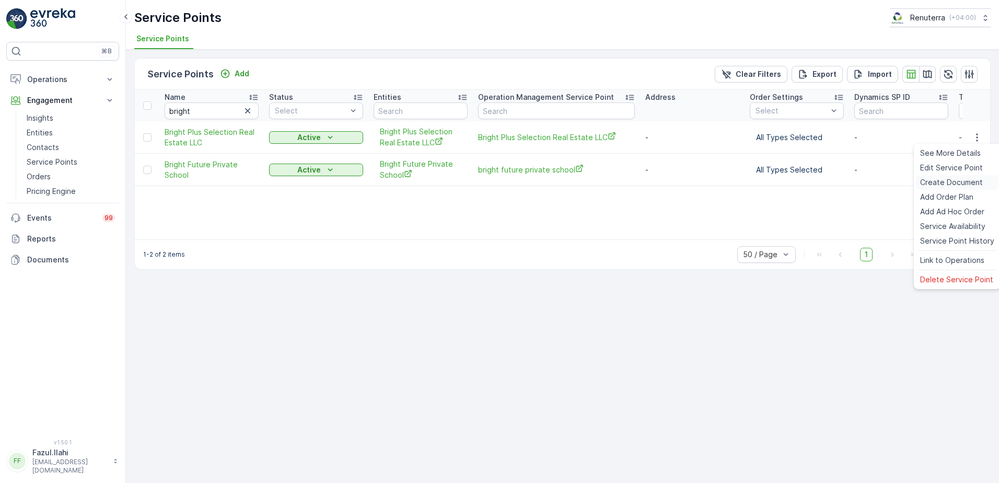
click at [939, 182] on span "Create Document" at bounding box center [951, 182] width 63 height 10
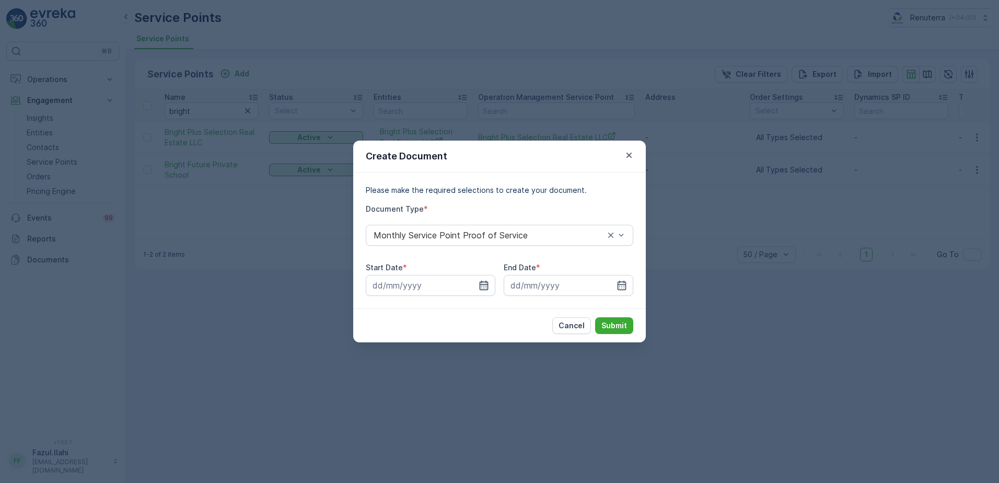
click at [483, 286] on icon "button" at bounding box center [483, 285] width 10 height 10
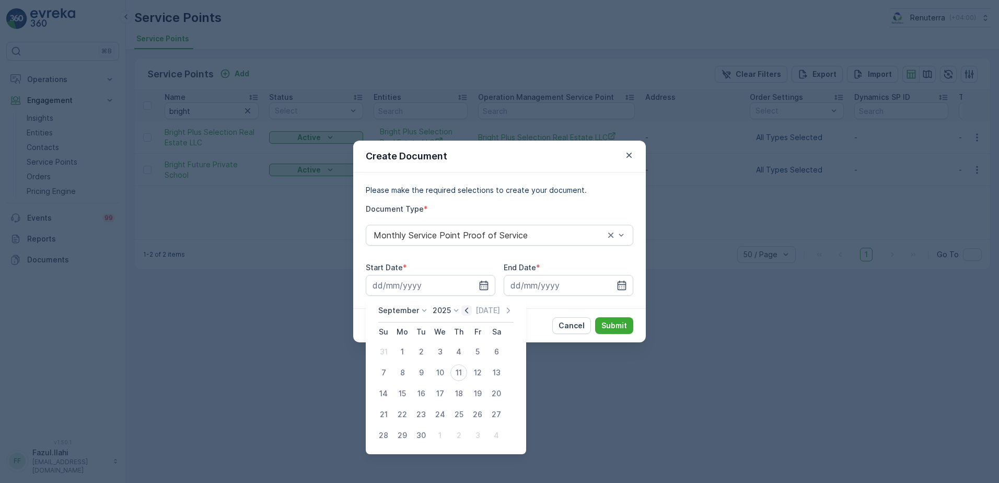
click at [467, 309] on icon "button" at bounding box center [466, 310] width 10 height 10
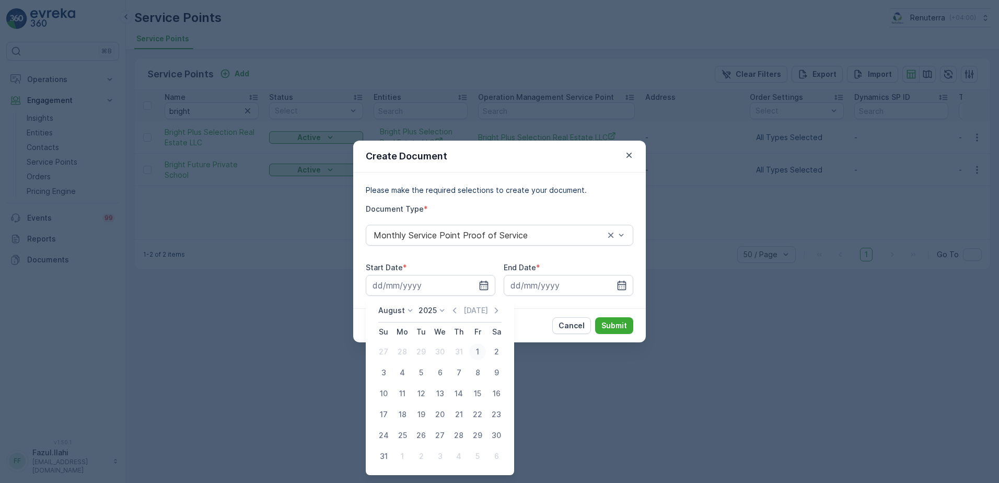
click at [476, 351] on div "1" at bounding box center [477, 351] width 17 height 17
type input "01.08.2025"
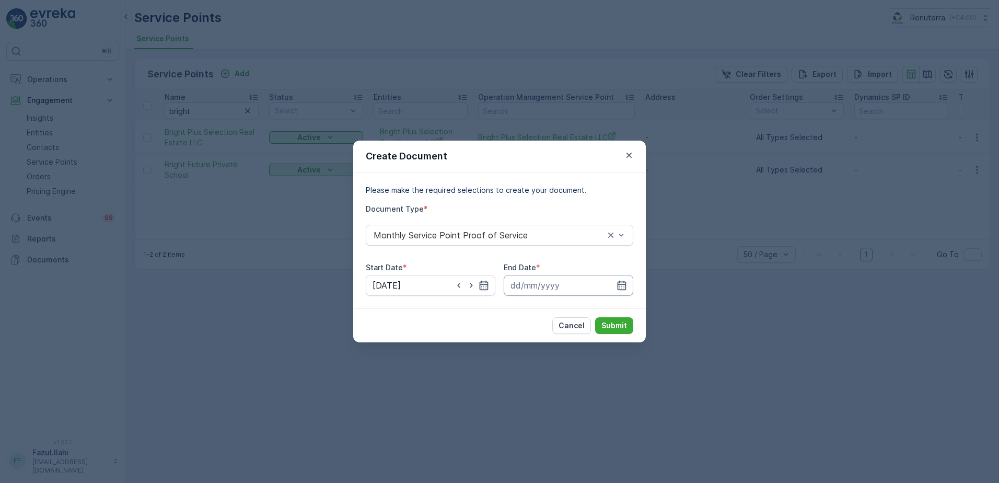
click at [629, 282] on input at bounding box center [569, 285] width 130 height 21
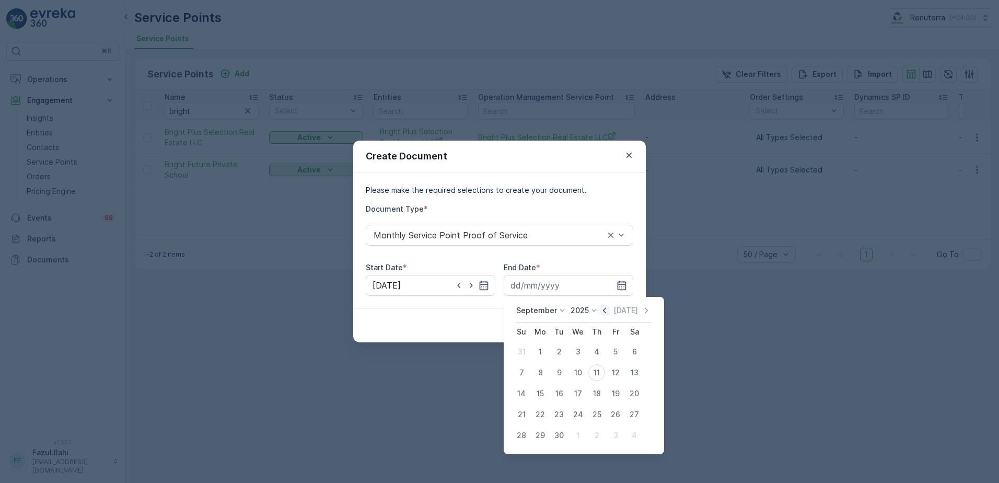
click at [605, 310] on icon "button" at bounding box center [604, 310] width 10 height 10
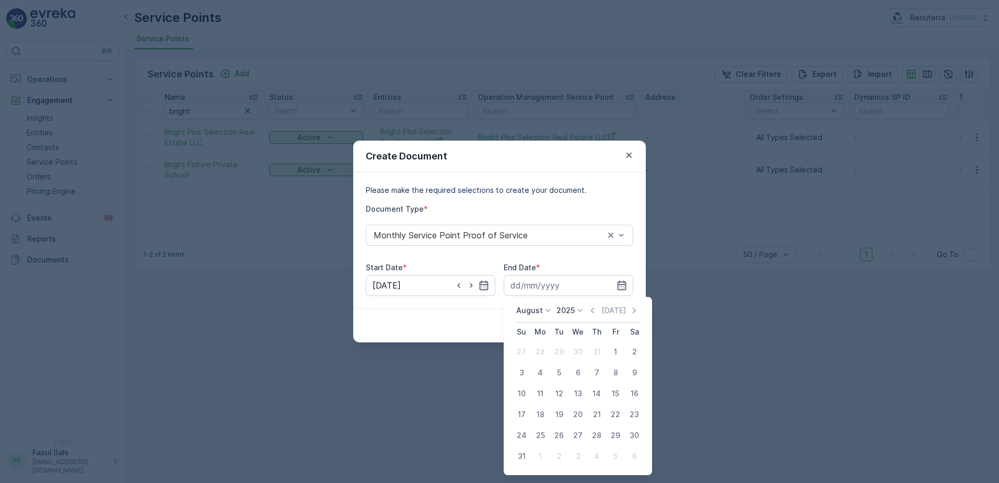
click at [520, 453] on div "31" at bounding box center [521, 456] width 17 height 17
type input "31.08.2025"
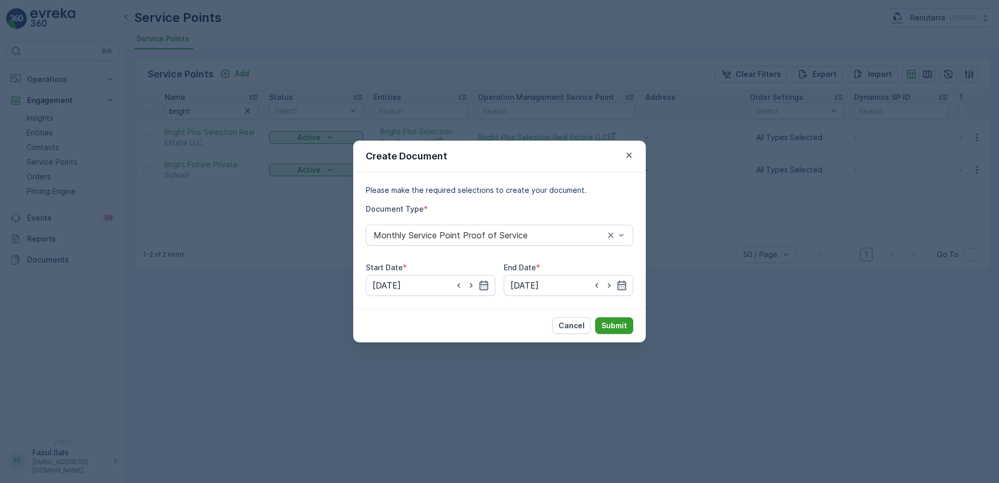
click at [615, 323] on p "Submit" at bounding box center [614, 325] width 26 height 10
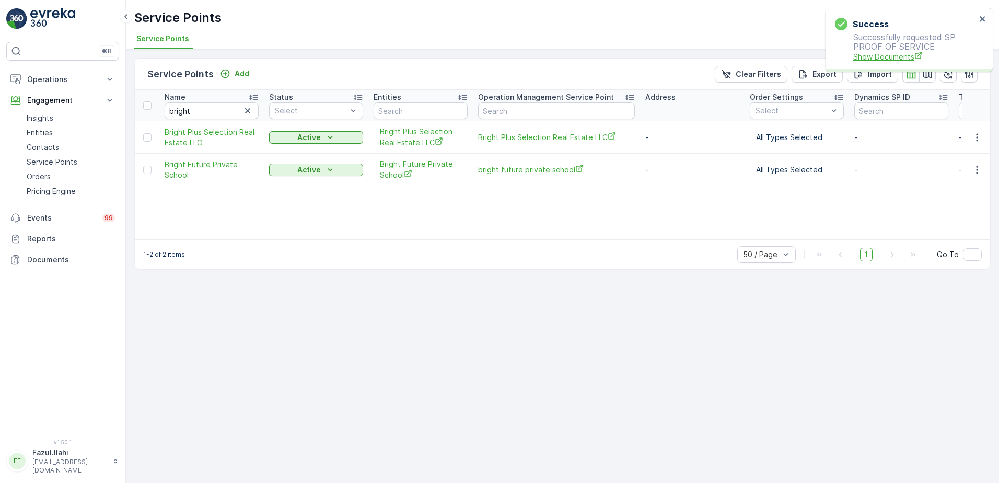
click at [878, 52] on span "Show Documents" at bounding box center [914, 56] width 123 height 11
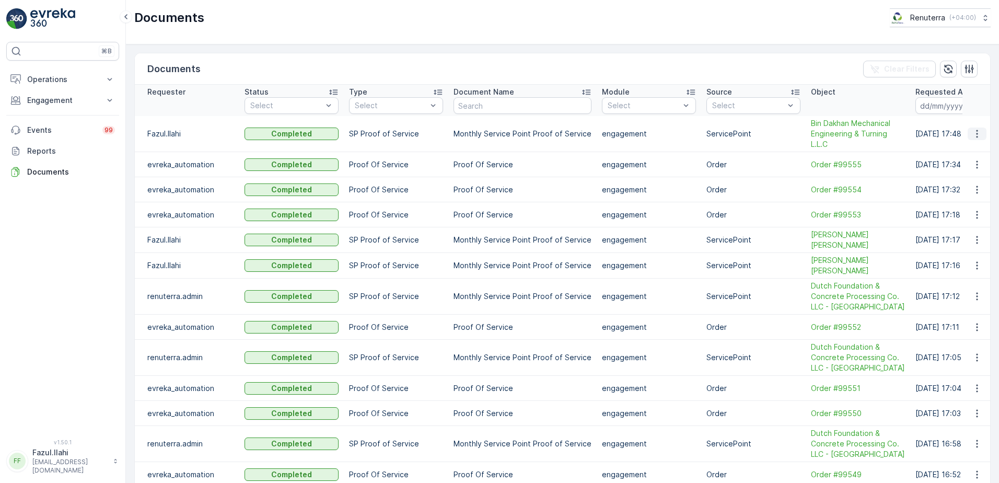
click at [976, 133] on icon "button" at bounding box center [976, 133] width 10 height 10
click at [968, 150] on span "See Details" at bounding box center [974, 149] width 40 height 10
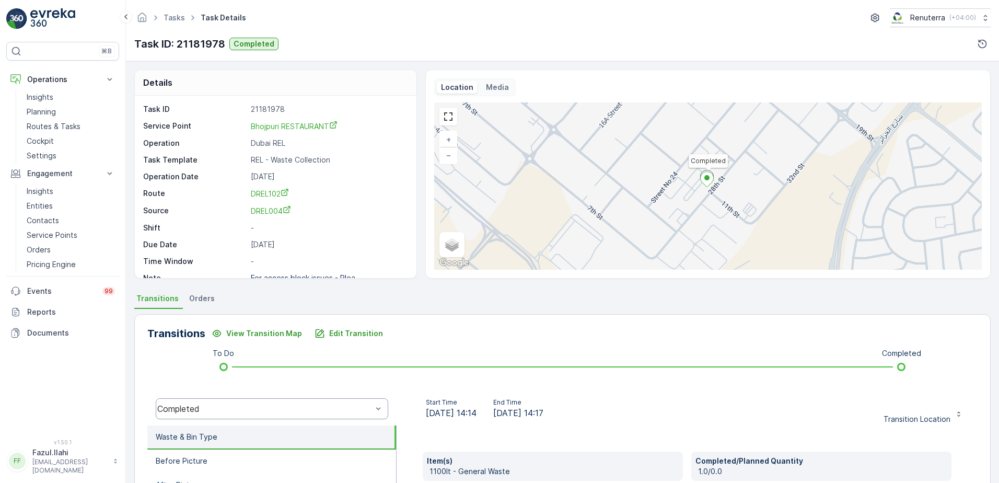
scroll to position [176, 0]
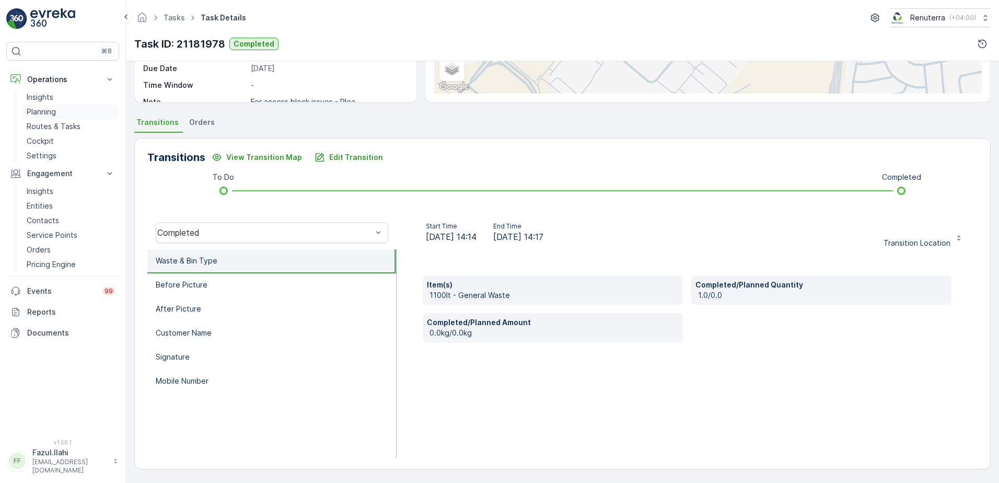
click at [56, 105] on link "Planning" at bounding box center [70, 111] width 97 height 15
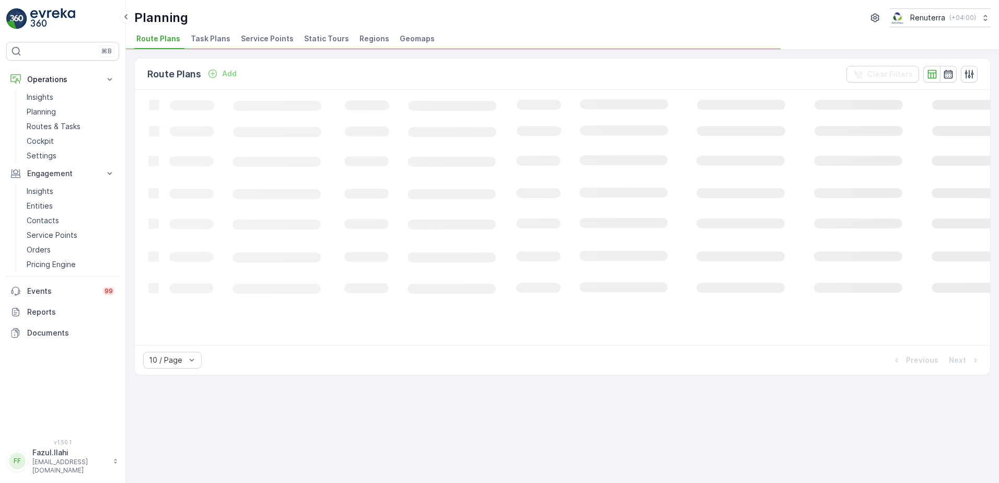
click at [262, 39] on span "Service Points" at bounding box center [267, 38] width 53 height 10
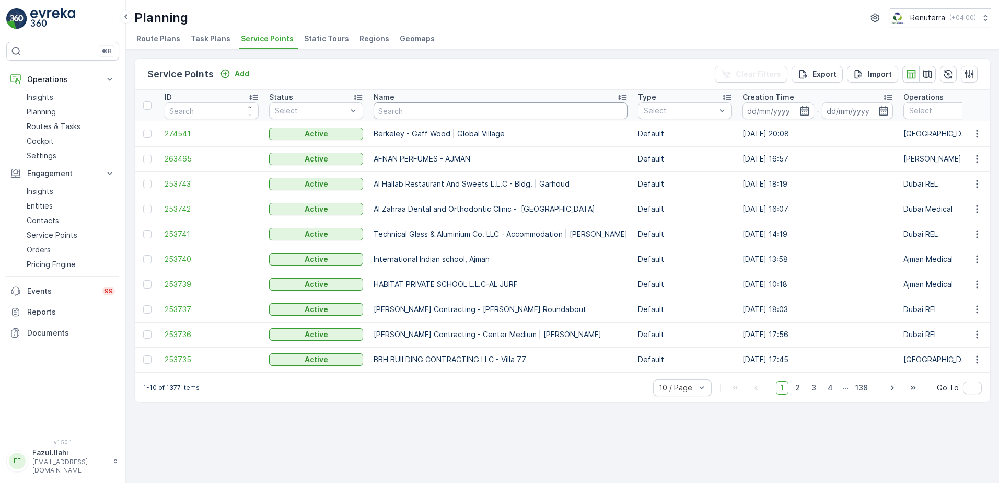
click at [420, 109] on input "text" at bounding box center [500, 110] width 254 height 17
type input "Bin"
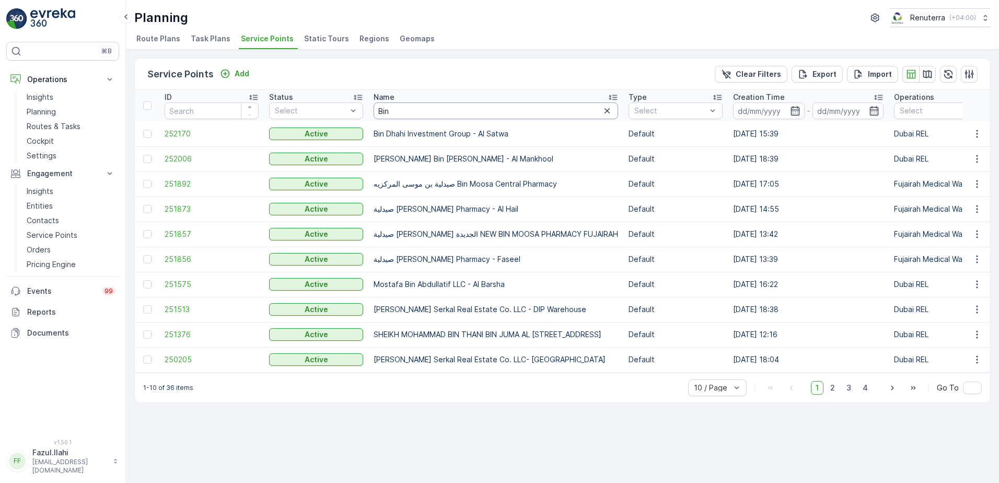
click at [403, 111] on input "Bin" at bounding box center [495, 110] width 244 height 17
type input "Bin"
click at [403, 111] on input "Bin" at bounding box center [495, 110] width 244 height 17
type input "Bin Dha"
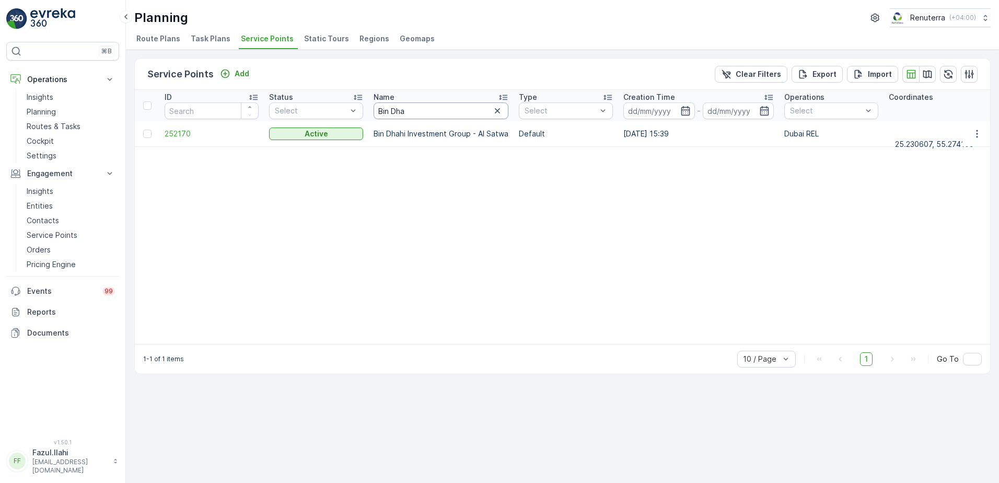
click at [415, 111] on input "Bin Dha" at bounding box center [440, 110] width 135 height 17
type input "Bin Dhk"
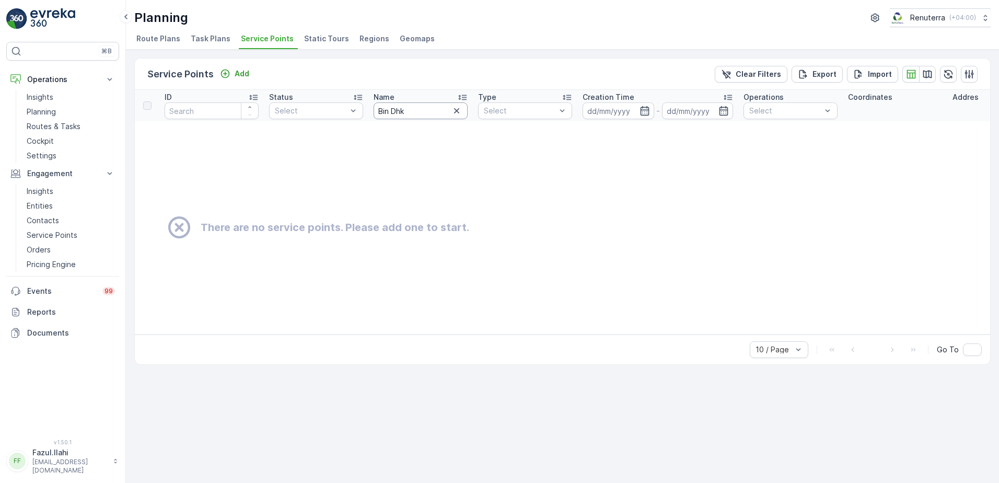
click at [416, 111] on input "Bin Dhk" at bounding box center [420, 110] width 94 height 17
type input "Bin Da"
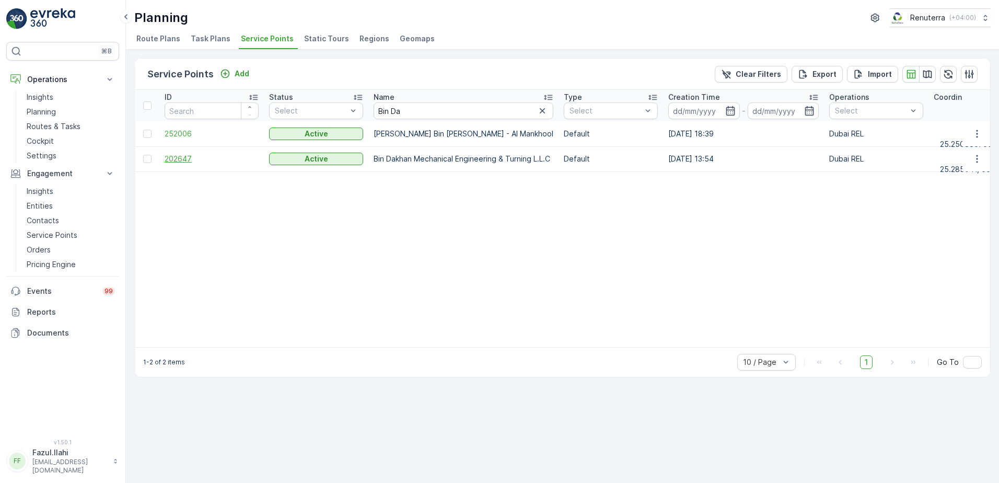
click at [178, 155] on span "202647" at bounding box center [212, 159] width 94 height 10
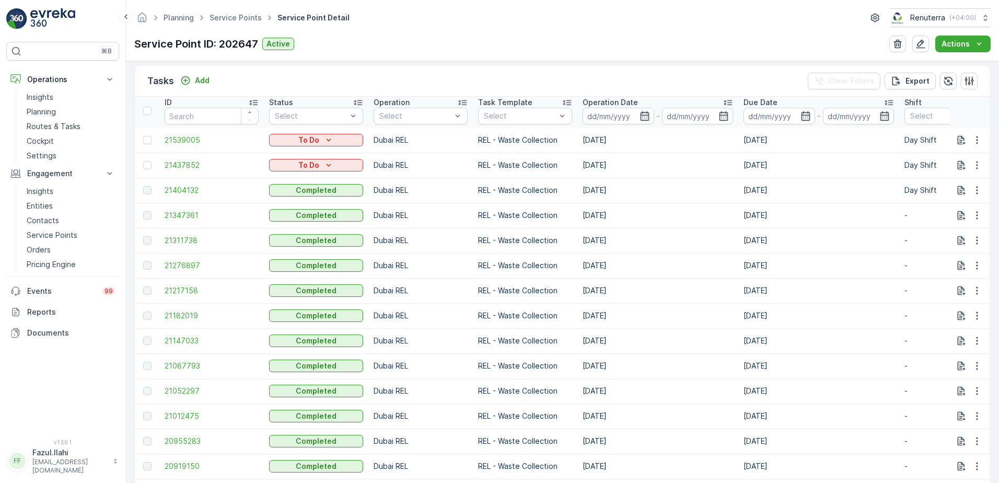
scroll to position [366, 0]
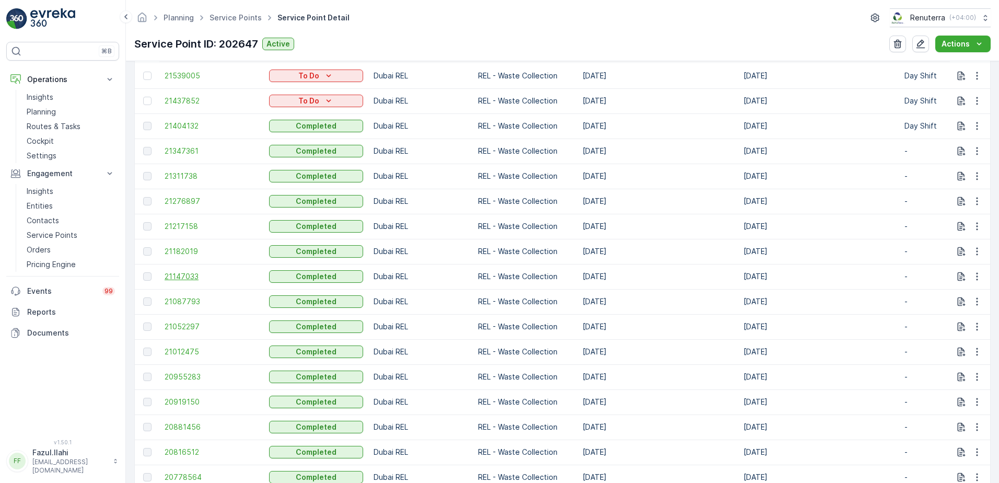
click at [178, 272] on span "21147033" at bounding box center [212, 276] width 94 height 10
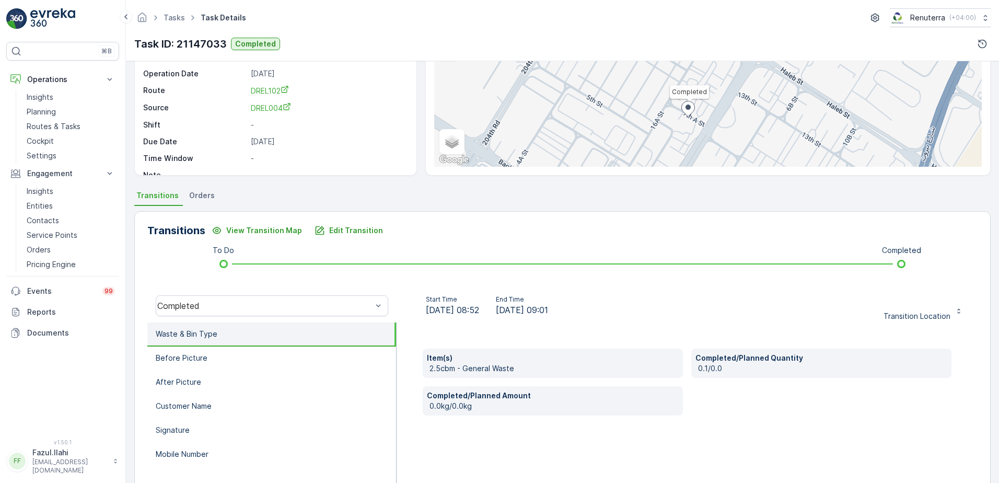
scroll to position [52, 0]
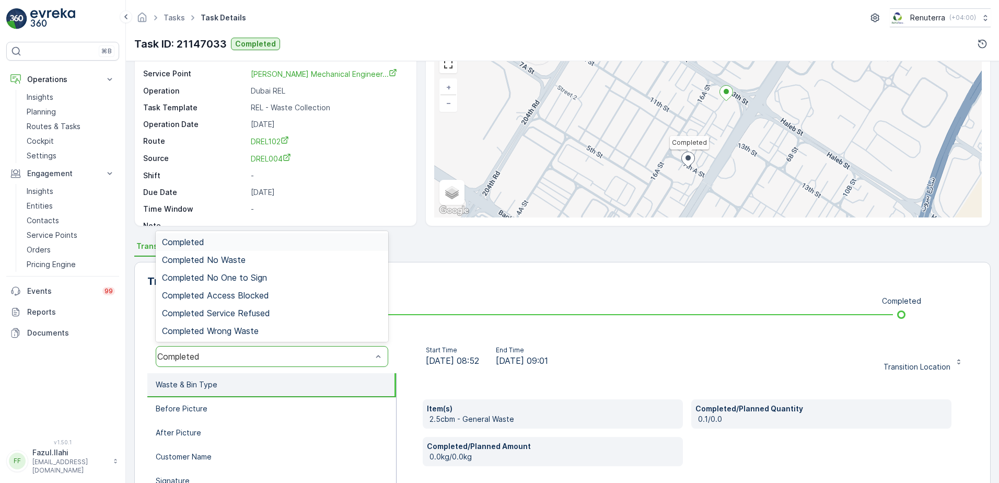
click at [308, 350] on div "Completed" at bounding box center [272, 356] width 232 height 21
click at [213, 241] on div "Completed" at bounding box center [272, 241] width 220 height 9
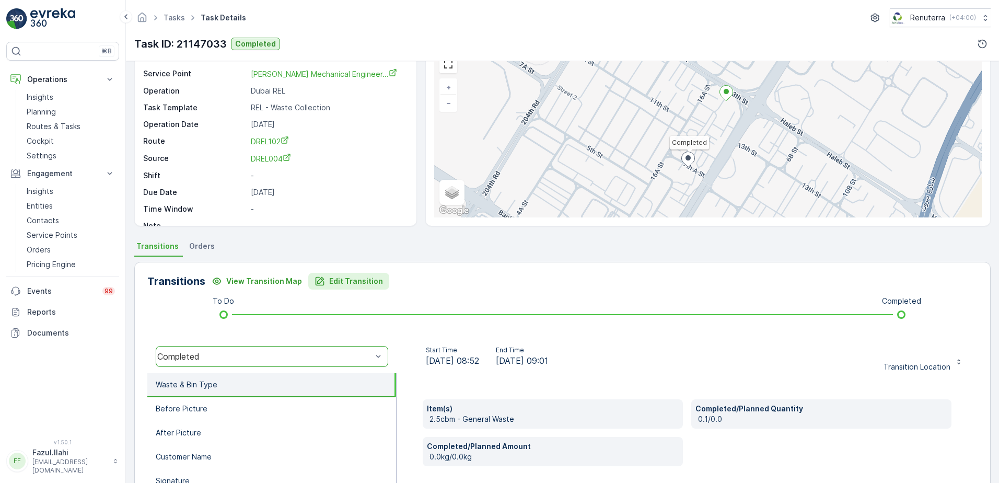
click at [359, 280] on p "Edit Transition" at bounding box center [356, 281] width 54 height 10
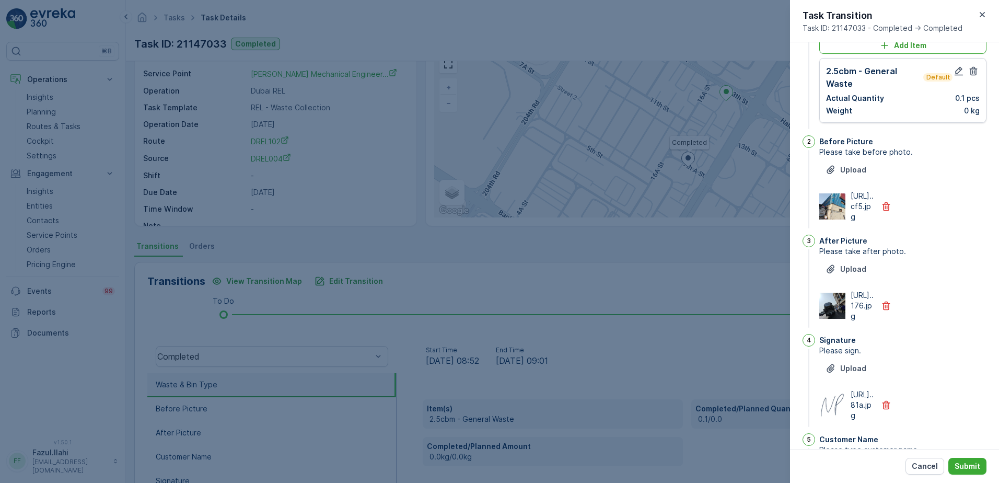
scroll to position [0, 0]
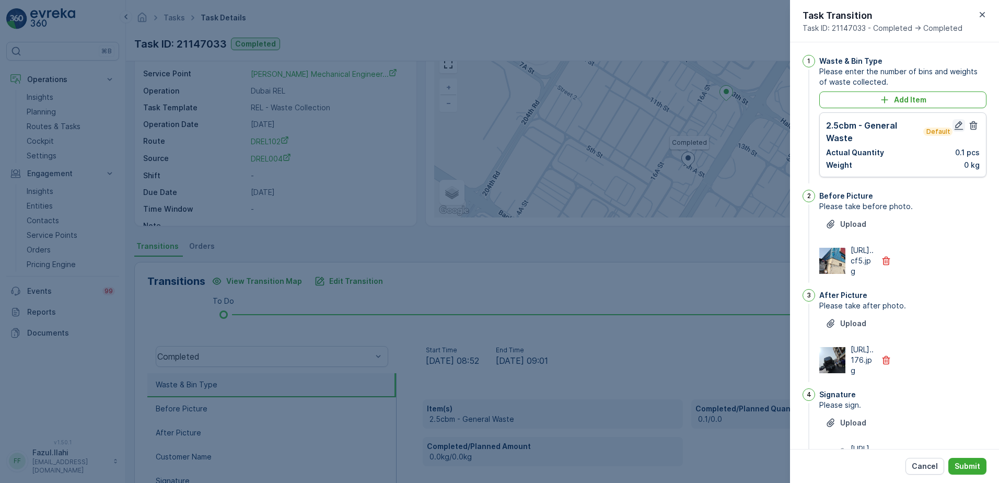
click at [957, 123] on icon "button" at bounding box center [958, 125] width 9 height 9
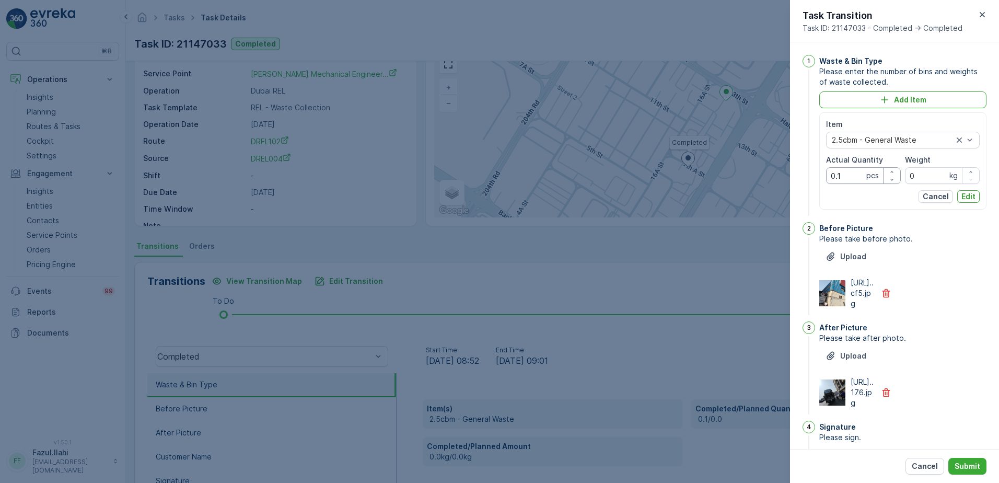
click at [849, 177] on Quantity "0.1" at bounding box center [863, 175] width 75 height 17
type Quantity "1"
click at [954, 317] on div "Before Picture Please take before photo. Upload https://media.evre...cf5.jpg" at bounding box center [902, 269] width 167 height 95
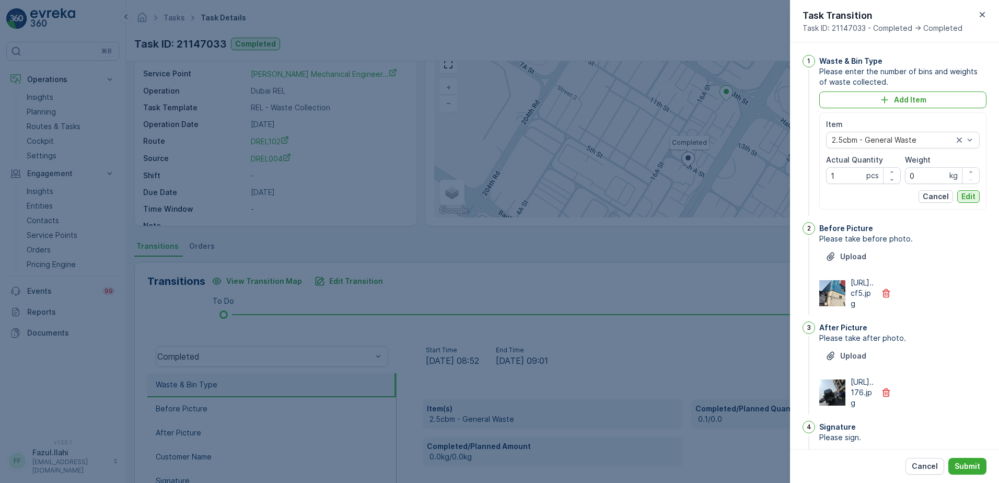
click at [962, 197] on p "Edit" at bounding box center [968, 196] width 14 height 10
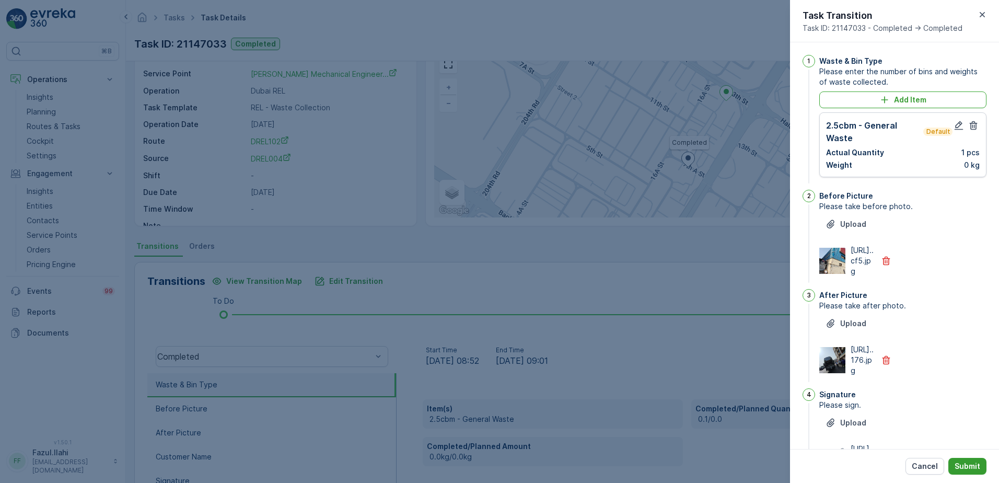
click at [968, 464] on p "Submit" at bounding box center [967, 466] width 26 height 10
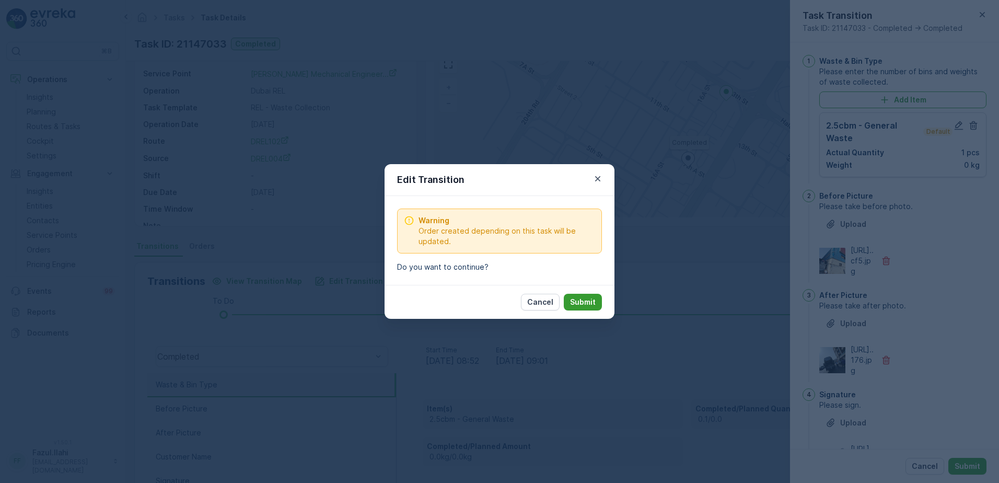
click at [572, 302] on p "Submit" at bounding box center [583, 302] width 26 height 10
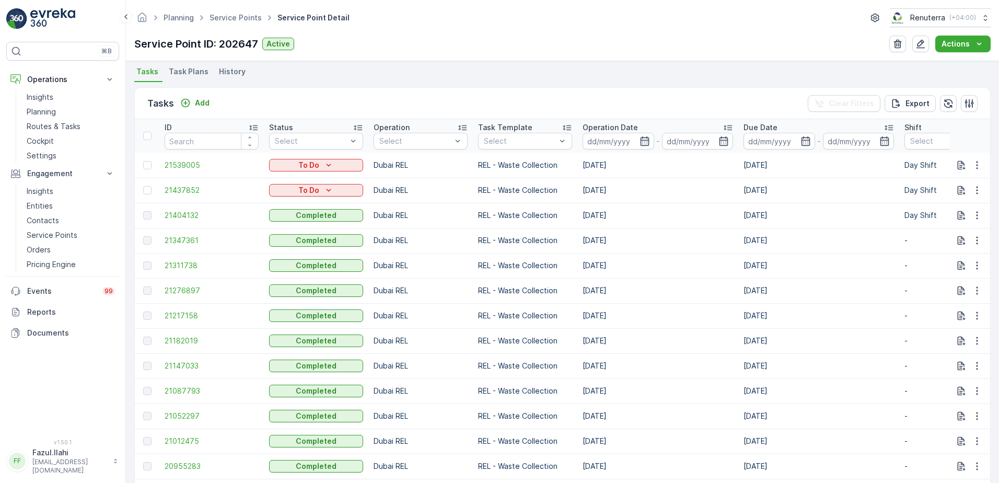
scroll to position [313, 0]
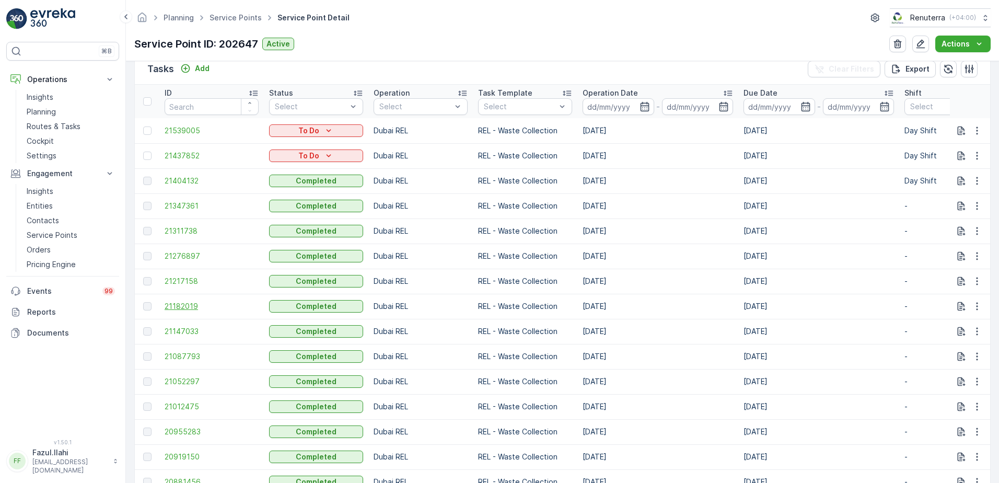
click at [179, 305] on span "21182019" at bounding box center [212, 306] width 94 height 10
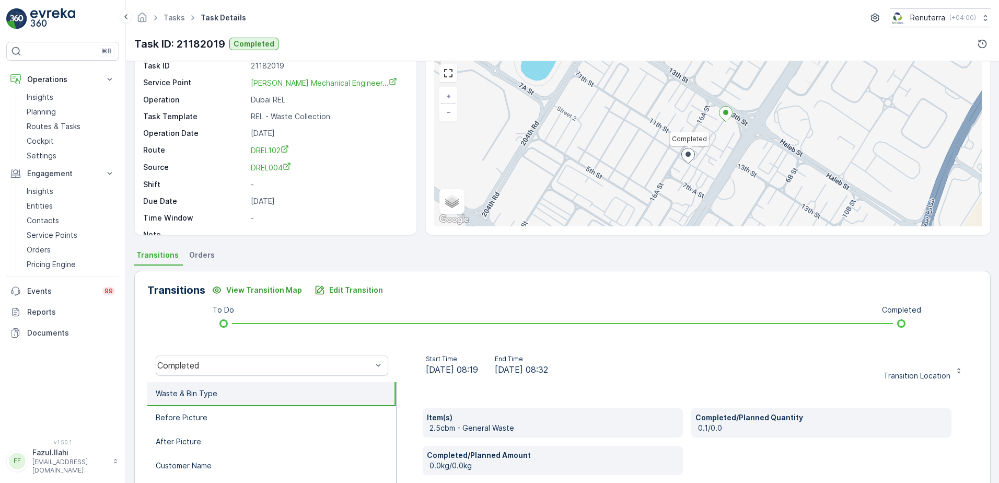
scroll to position [104, 0]
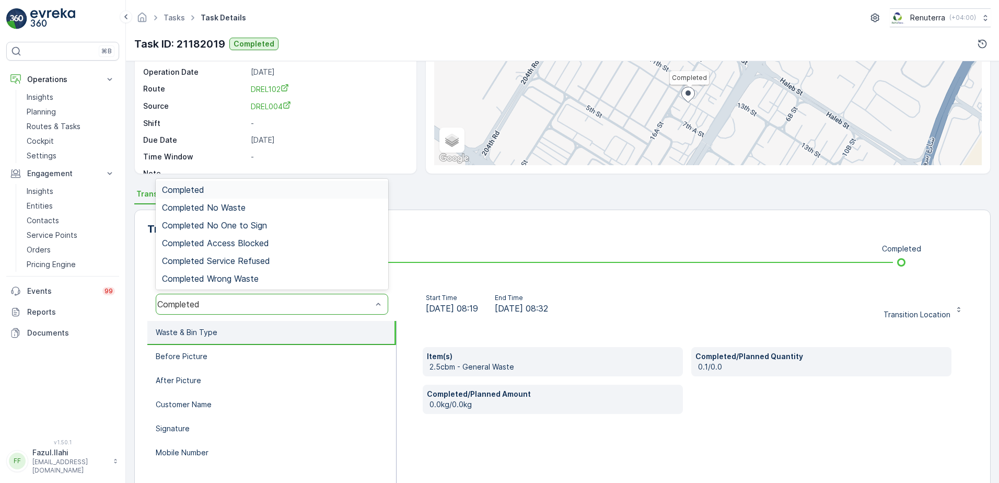
click at [241, 186] on div "Completed" at bounding box center [272, 189] width 220 height 9
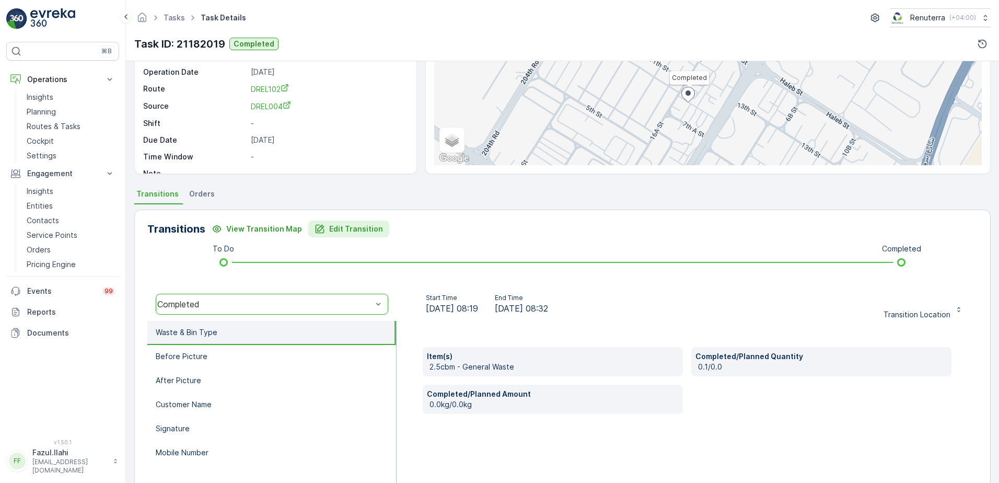
click at [338, 232] on p "Edit Transition" at bounding box center [356, 229] width 54 height 10
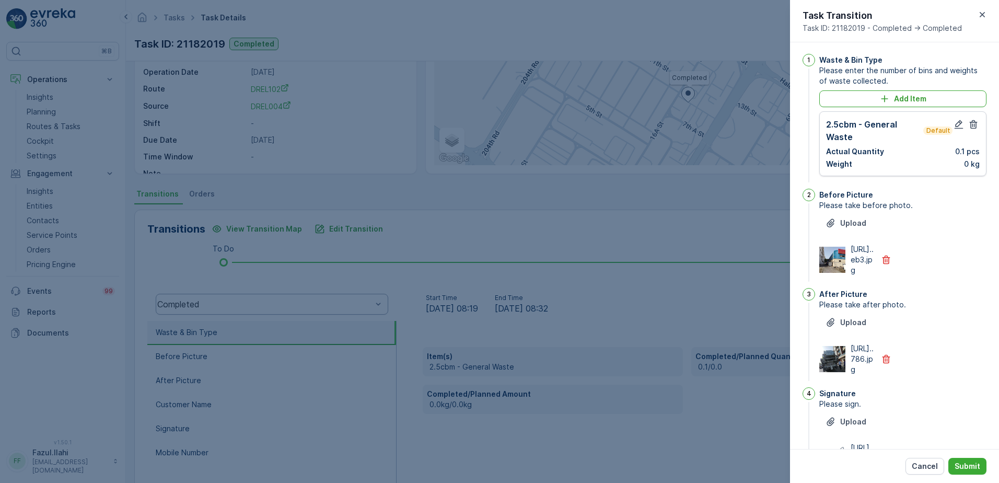
scroll to position [0, 0]
click at [956, 123] on icon "button" at bounding box center [958, 125] width 9 height 9
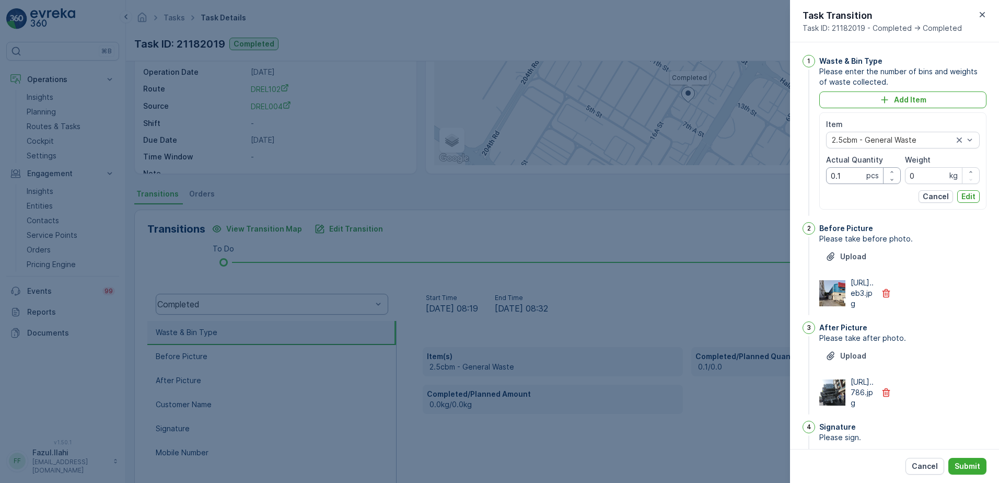
click at [846, 178] on Quantity "0.1" at bounding box center [863, 175] width 75 height 17
type Quantity "1"
click at [966, 196] on p "Edit" at bounding box center [968, 196] width 14 height 10
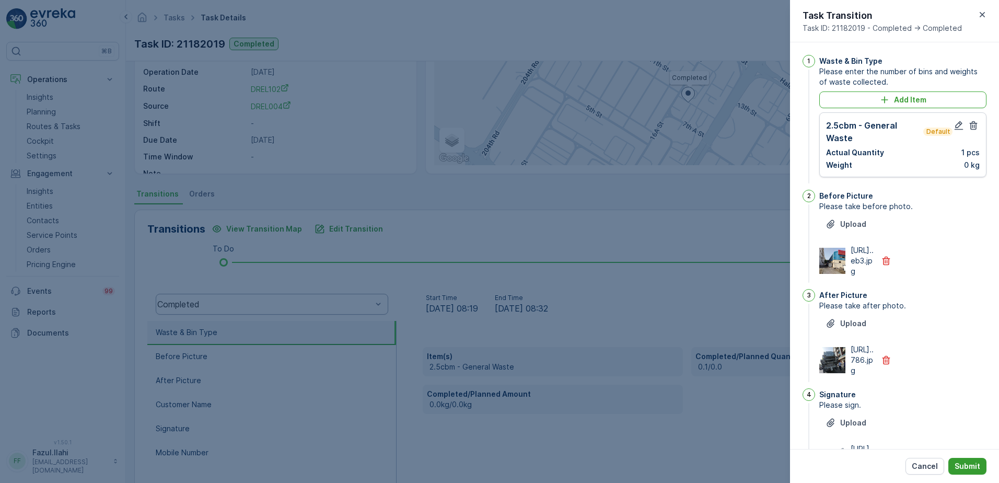
click at [965, 461] on p "Submit" at bounding box center [967, 466] width 26 height 10
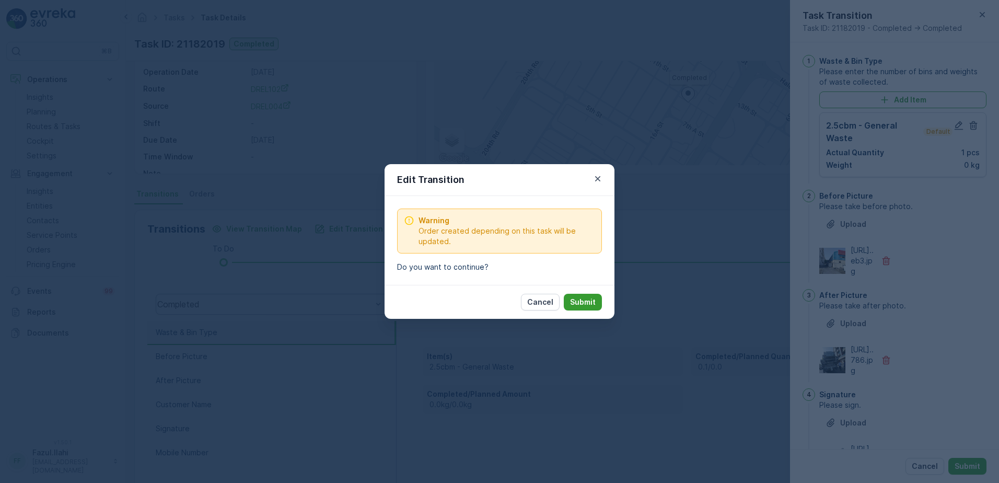
click at [583, 296] on button "Submit" at bounding box center [583, 302] width 38 height 17
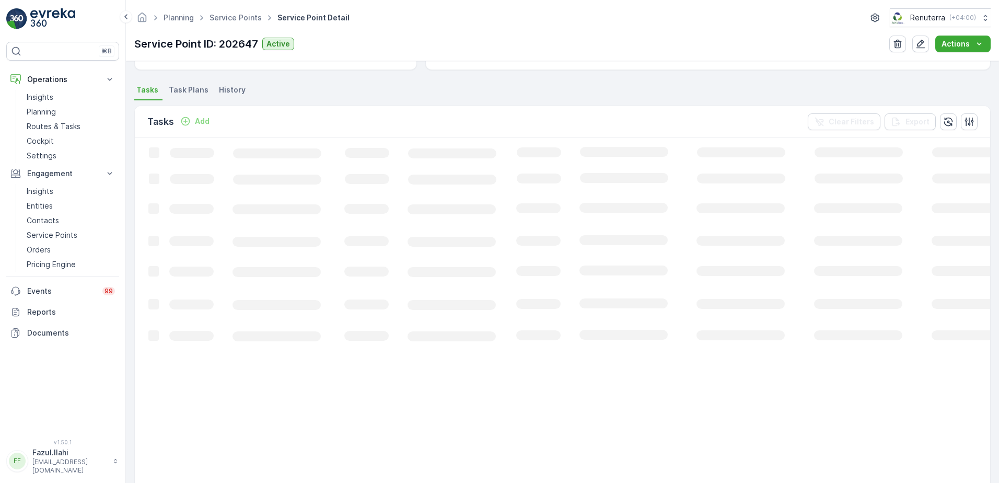
scroll to position [261, 0]
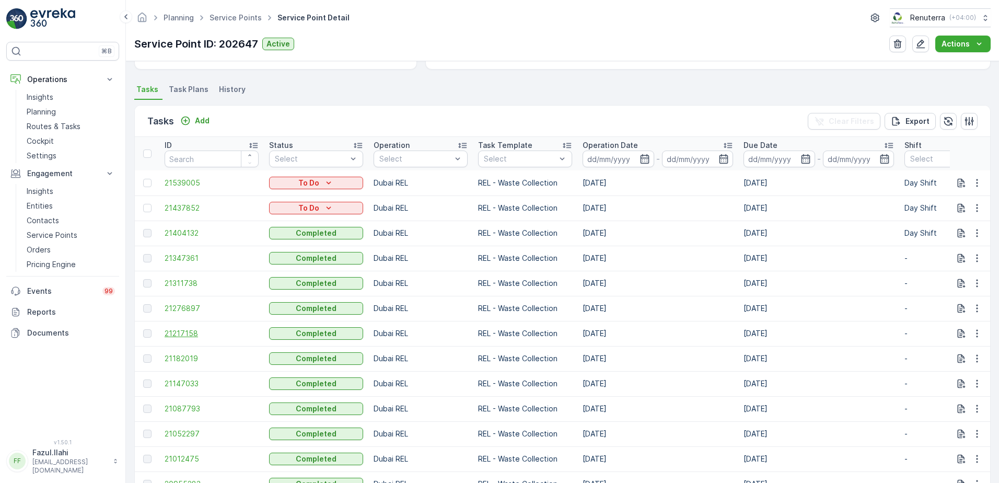
click at [182, 331] on span "21217158" at bounding box center [212, 333] width 94 height 10
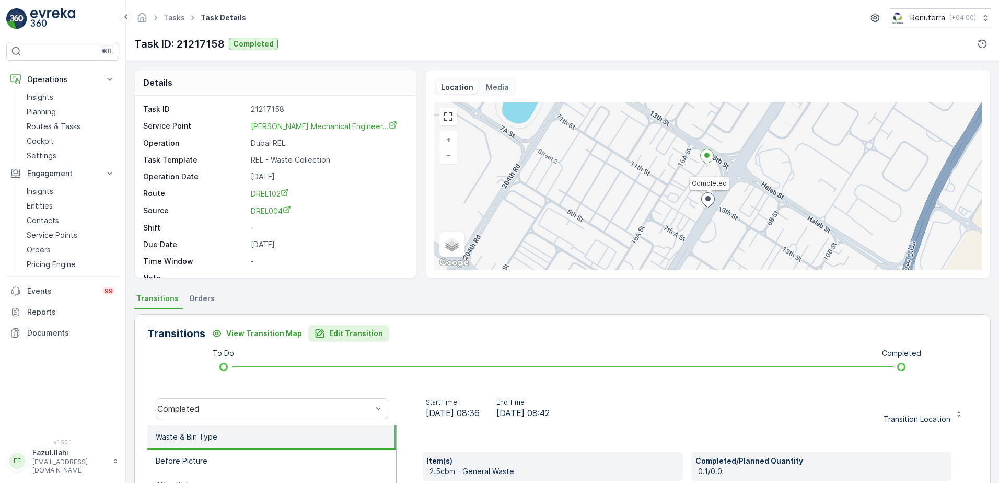
click at [348, 338] on button "Edit Transition" at bounding box center [348, 333] width 81 height 17
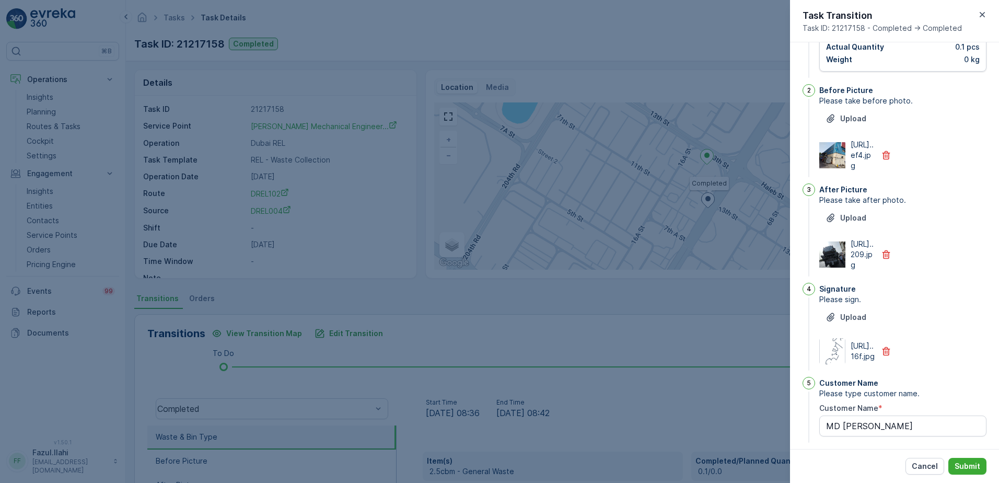
scroll to position [1, 0]
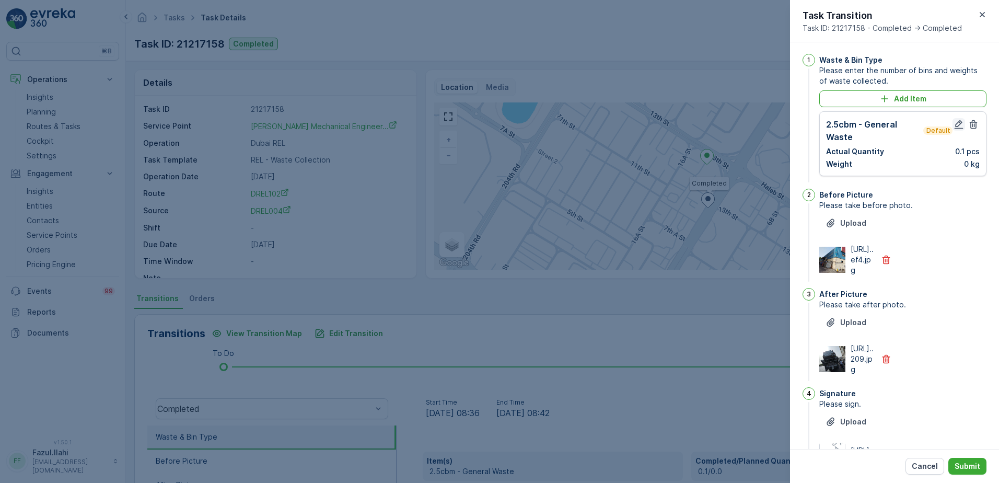
click at [957, 122] on icon "button" at bounding box center [958, 124] width 10 height 10
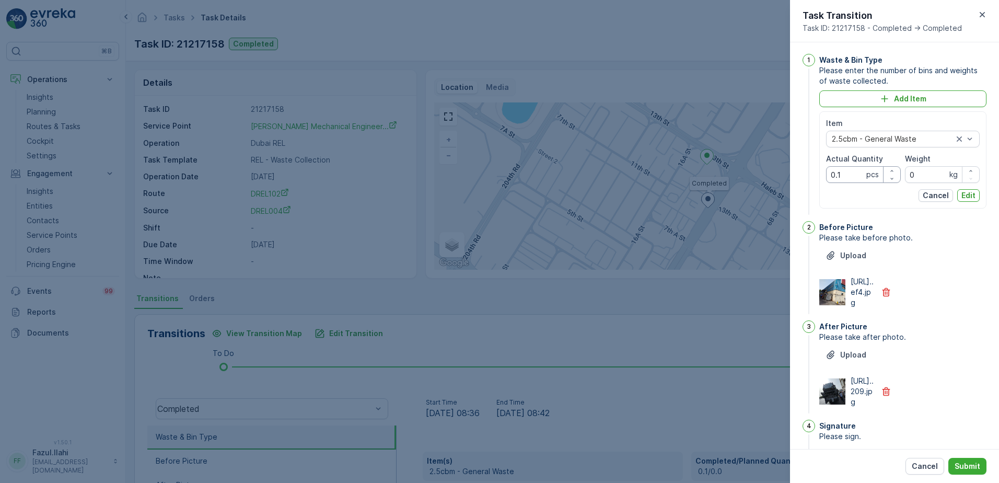
click at [839, 173] on Quantity "0.1" at bounding box center [863, 174] width 75 height 17
type Quantity "1"
click at [961, 195] on p "Edit" at bounding box center [968, 195] width 14 height 10
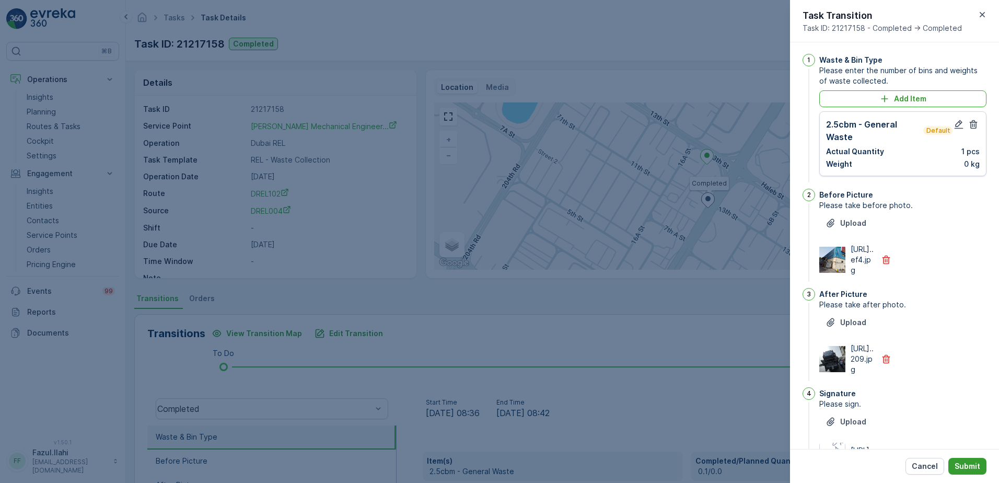
click at [976, 470] on button "Submit" at bounding box center [967, 466] width 38 height 17
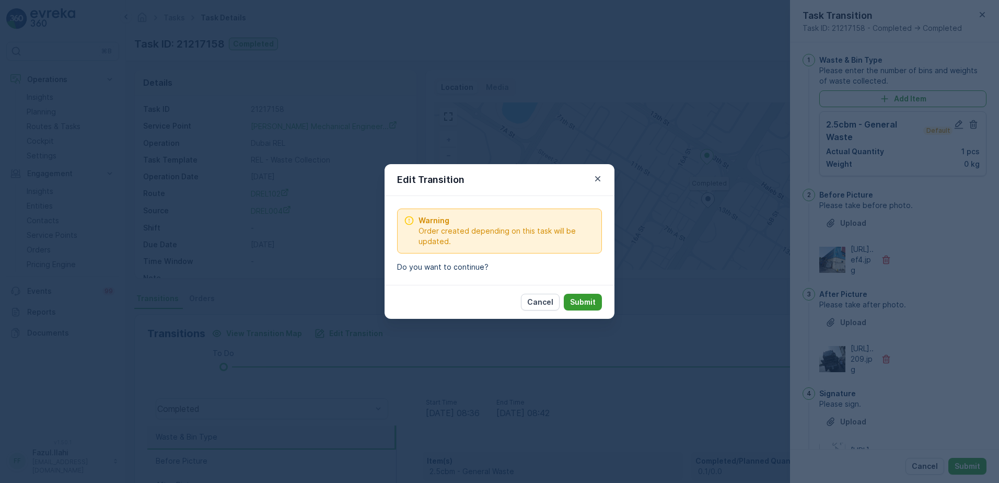
click at [592, 303] on p "Submit" at bounding box center [583, 302] width 26 height 10
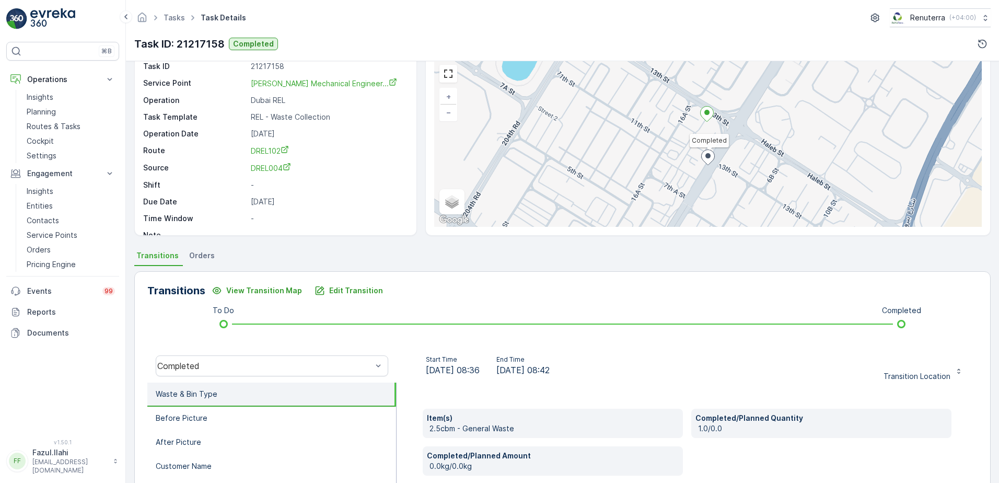
scroll to position [104, 0]
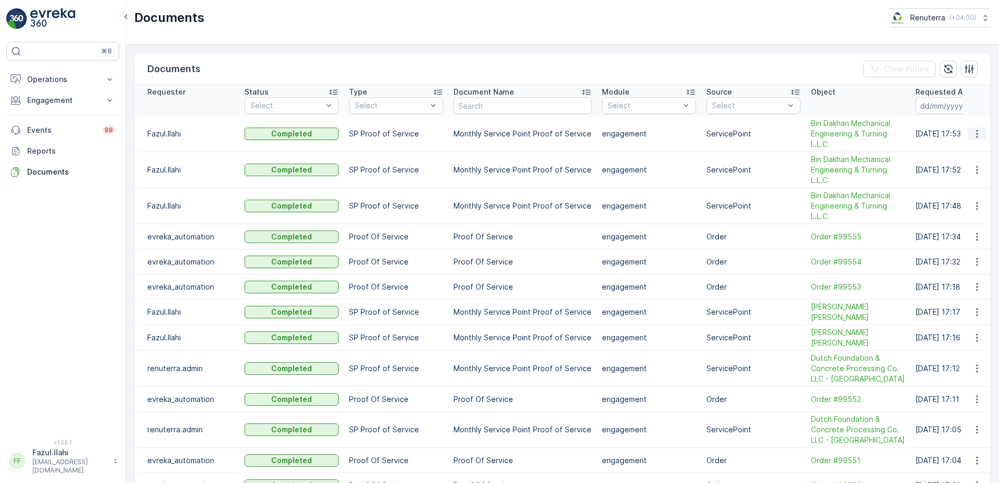
click at [975, 134] on icon "button" at bounding box center [976, 133] width 10 height 10
click at [962, 149] on span "See Details" at bounding box center [974, 149] width 40 height 10
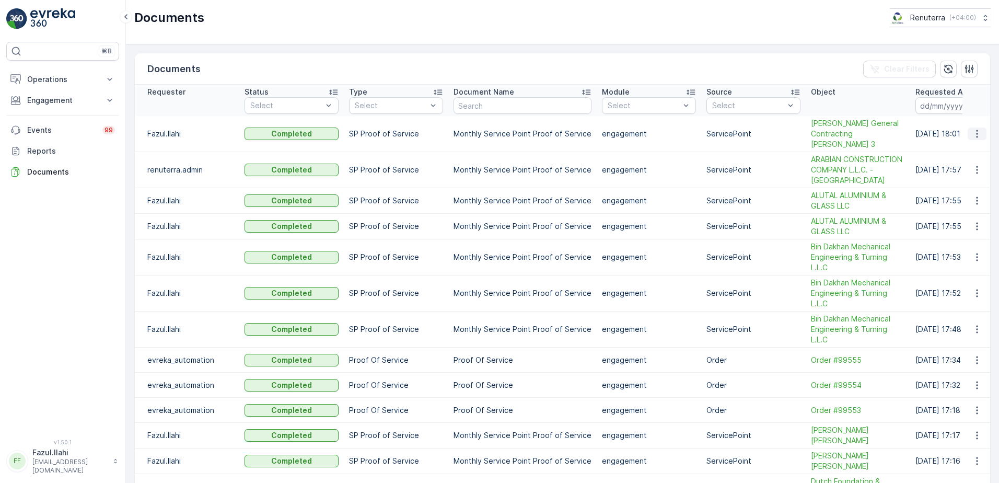
click at [976, 138] on icon "button" at bounding box center [976, 133] width 10 height 10
click at [962, 154] on span "See Details" at bounding box center [974, 154] width 40 height 10
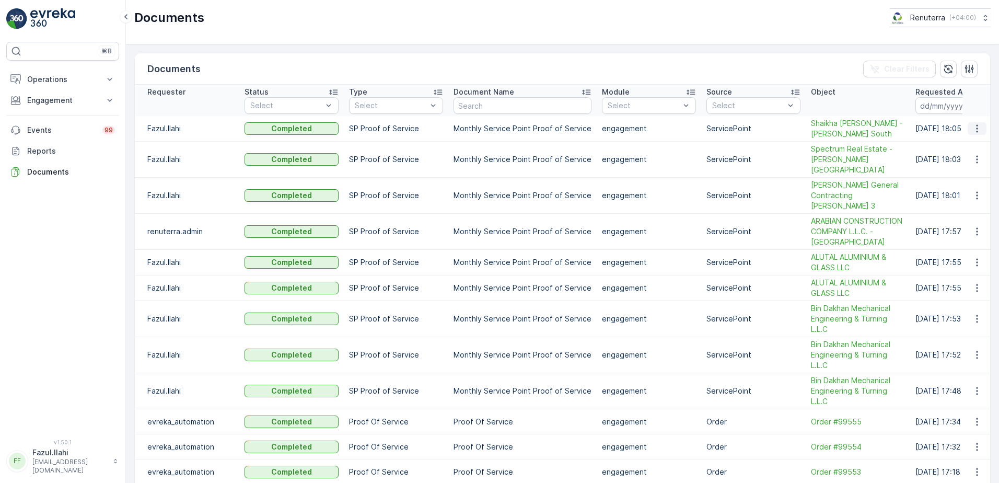
click at [979, 133] on icon "button" at bounding box center [976, 128] width 10 height 10
click at [966, 149] on span "See Details" at bounding box center [974, 149] width 40 height 10
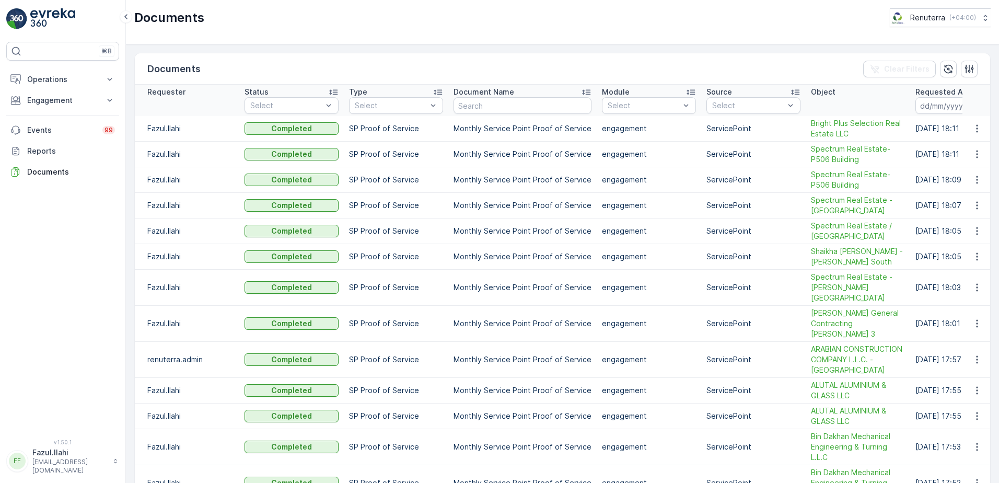
click at [976, 128] on icon "button" at bounding box center [976, 128] width 10 height 10
click at [966, 144] on span "See Details" at bounding box center [974, 144] width 40 height 10
